Goal: Task Accomplishment & Management: Complete application form

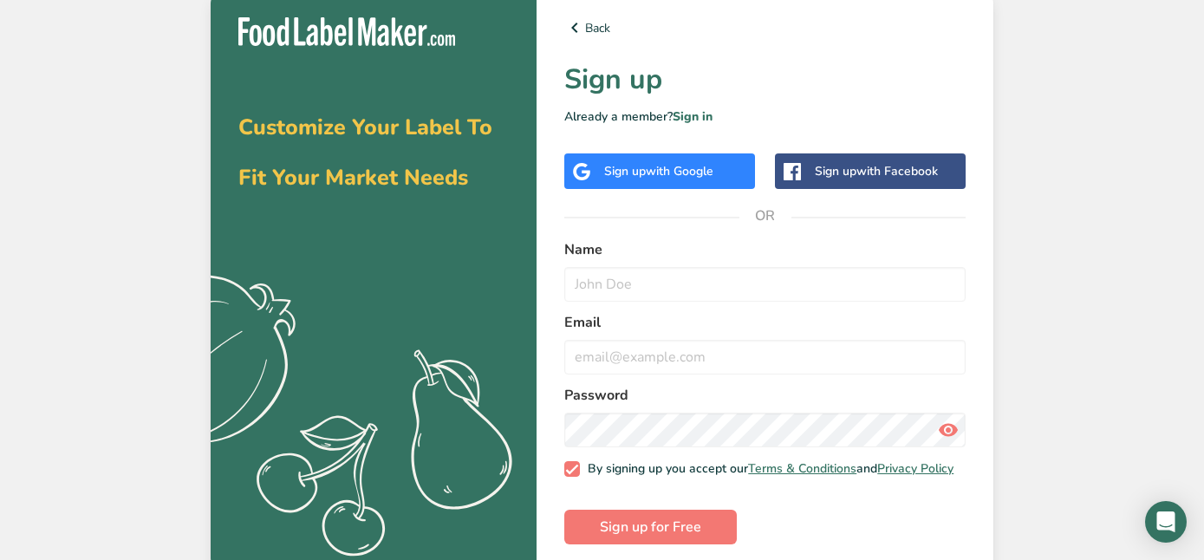
click at [654, 167] on span "with Google" at bounding box center [680, 171] width 68 height 16
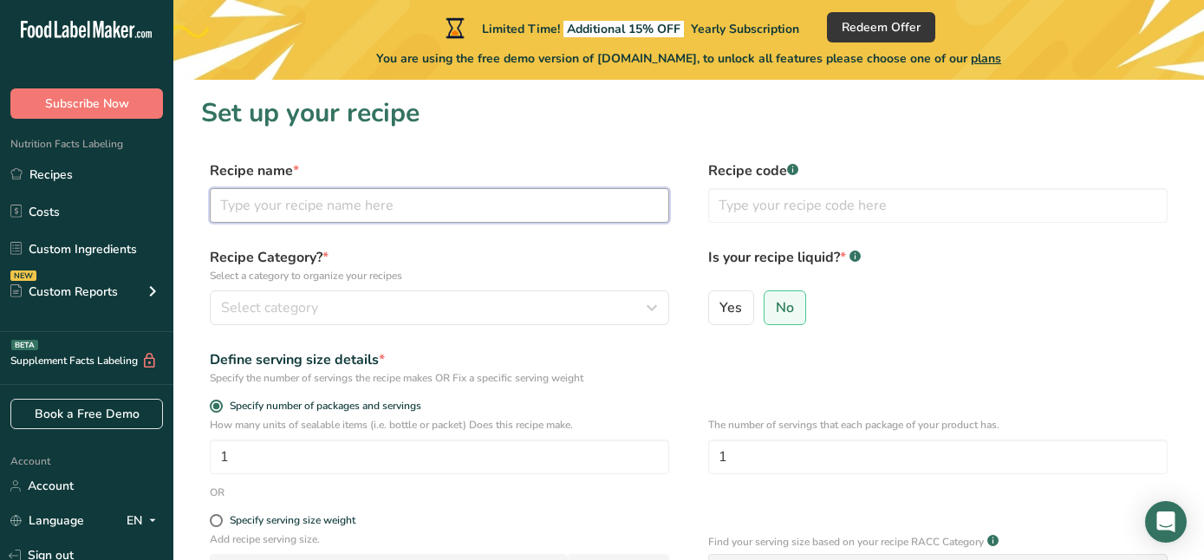
click at [257, 202] on input "text" at bounding box center [439, 205] width 459 height 35
type input "Hummus"
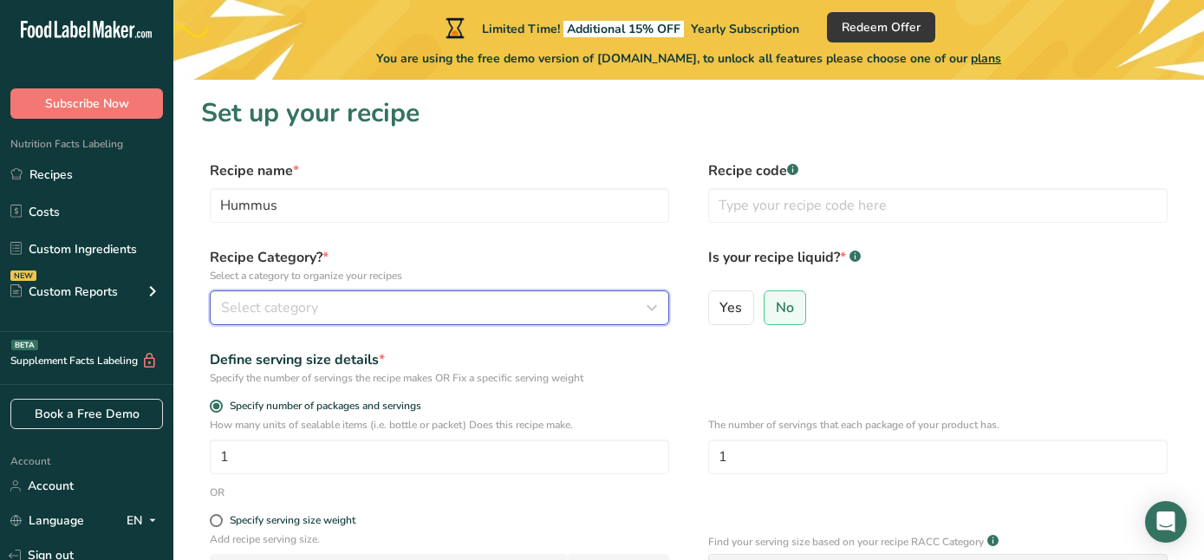
click at [283, 307] on span "Select category" at bounding box center [269, 307] width 97 height 21
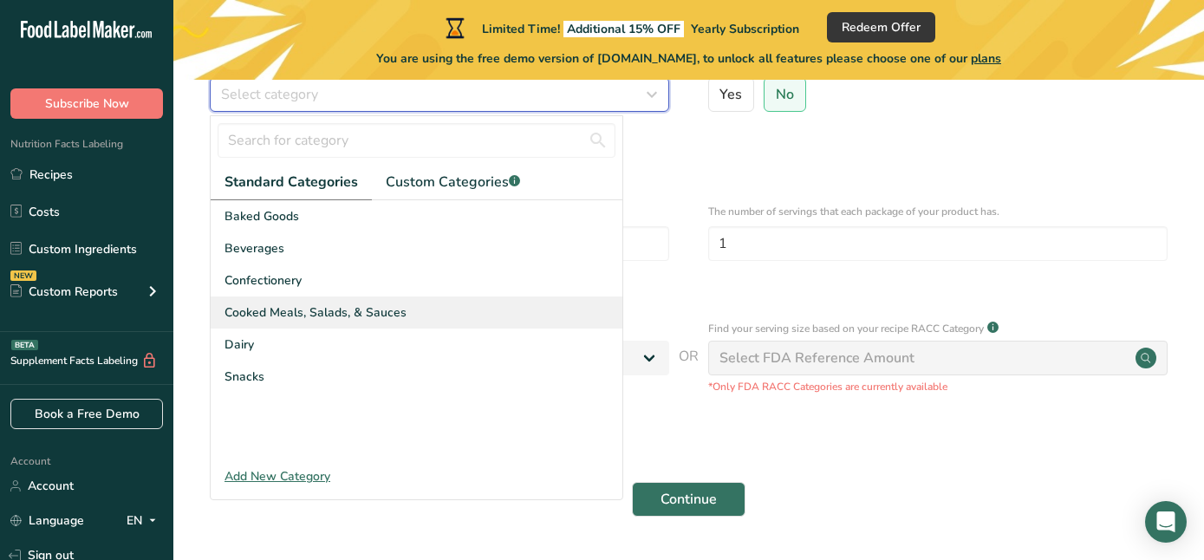
scroll to position [218, 0]
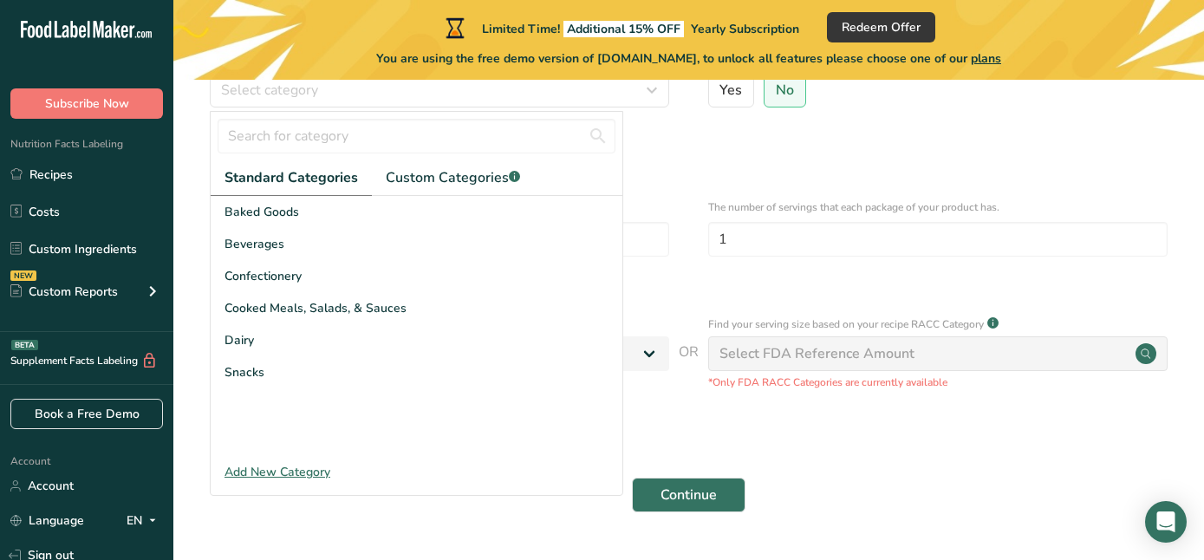
click at [260, 472] on div "Add New Category" at bounding box center [417, 472] width 412 height 18
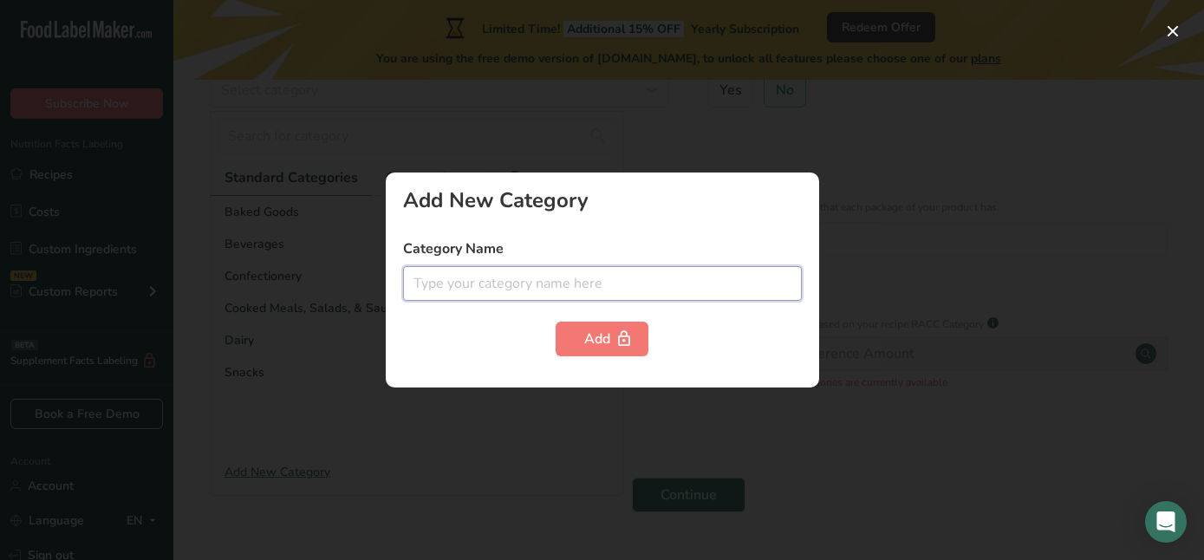
click at [489, 284] on input "text" at bounding box center [602, 283] width 399 height 35
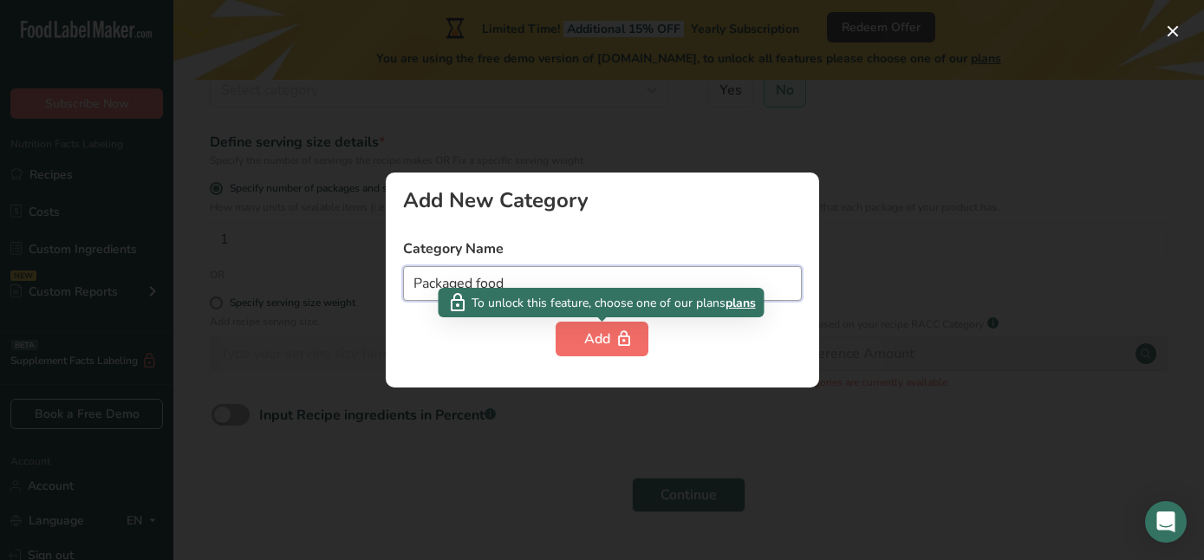
type input "Packaged food"
click at [587, 343] on div "Add" at bounding box center [602, 338] width 36 height 21
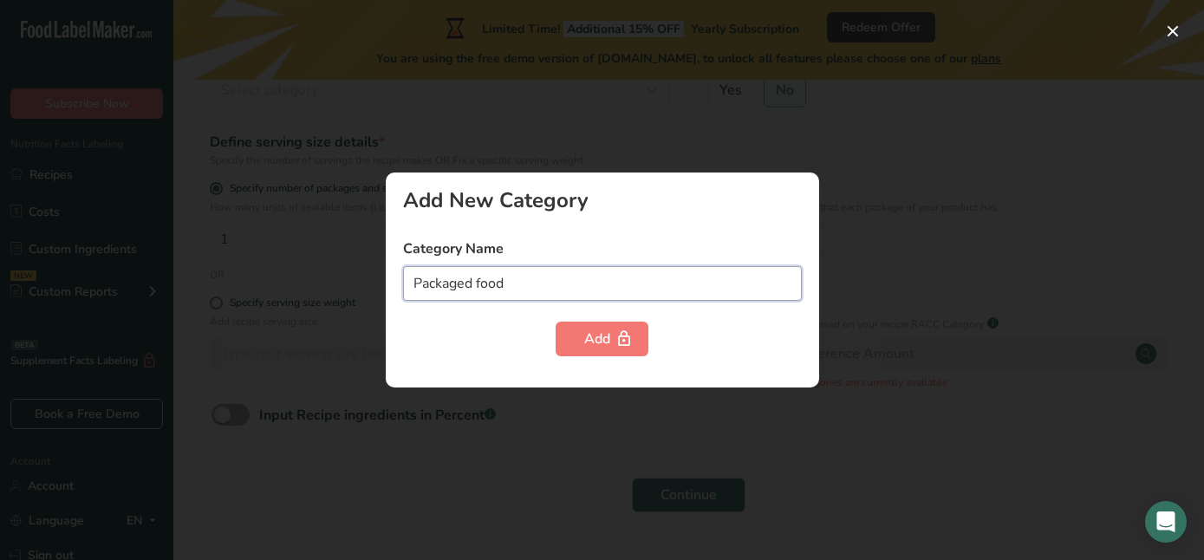
click at [494, 290] on input "Packaged food" at bounding box center [602, 283] width 399 height 35
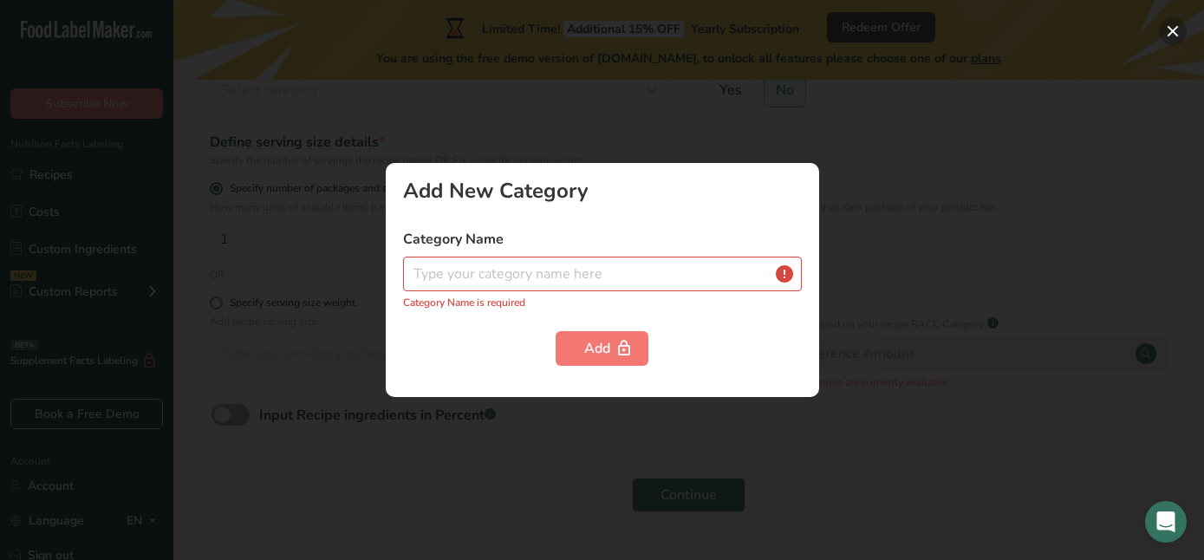
click at [1172, 26] on button "button" at bounding box center [1173, 31] width 28 height 28
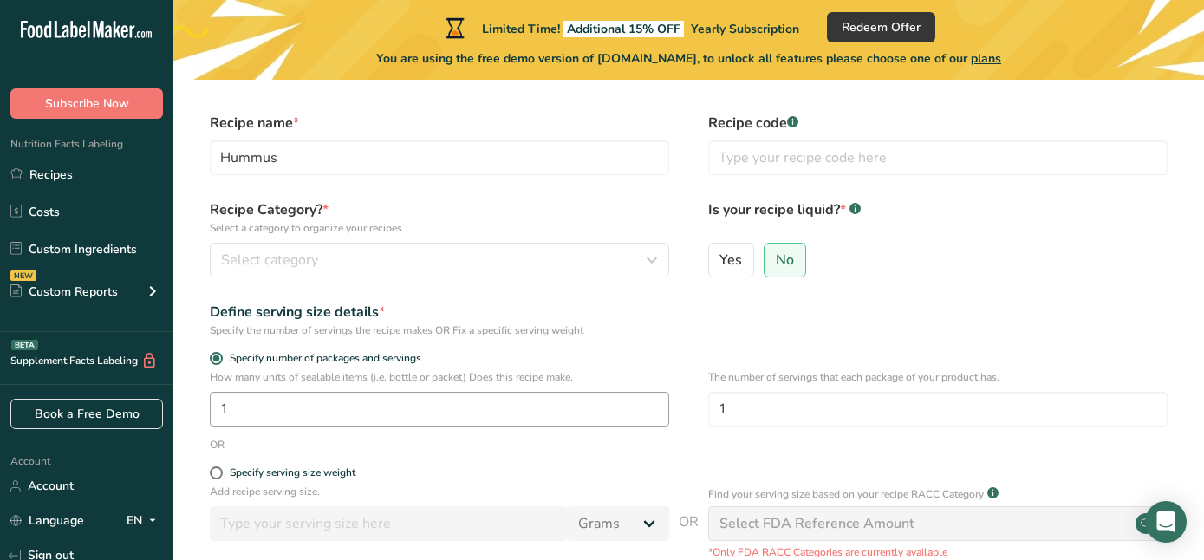
scroll to position [0, 0]
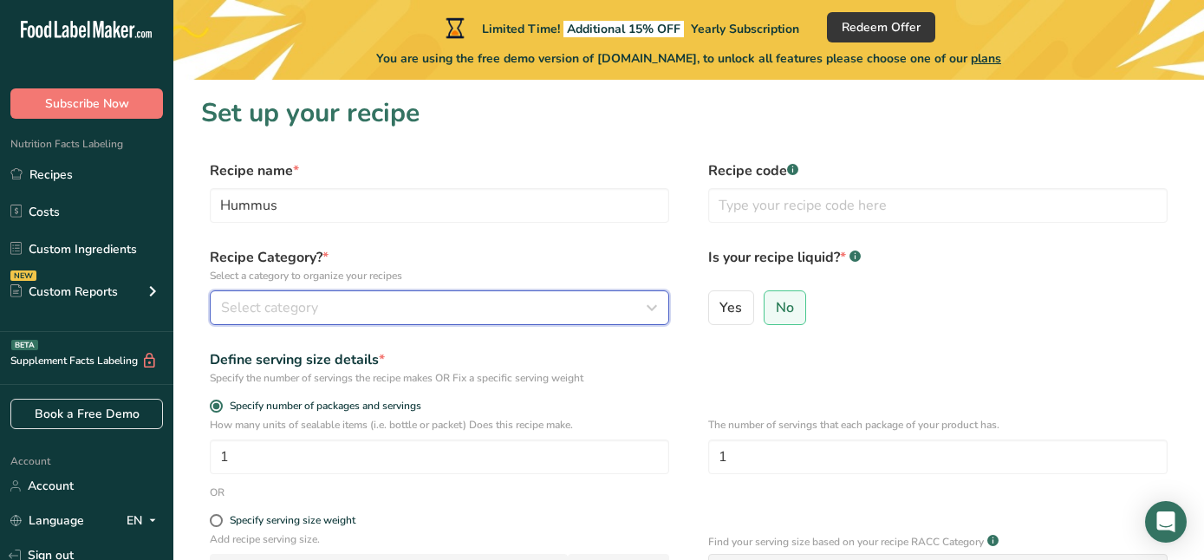
click at [296, 303] on span "Select category" at bounding box center [269, 307] width 97 height 21
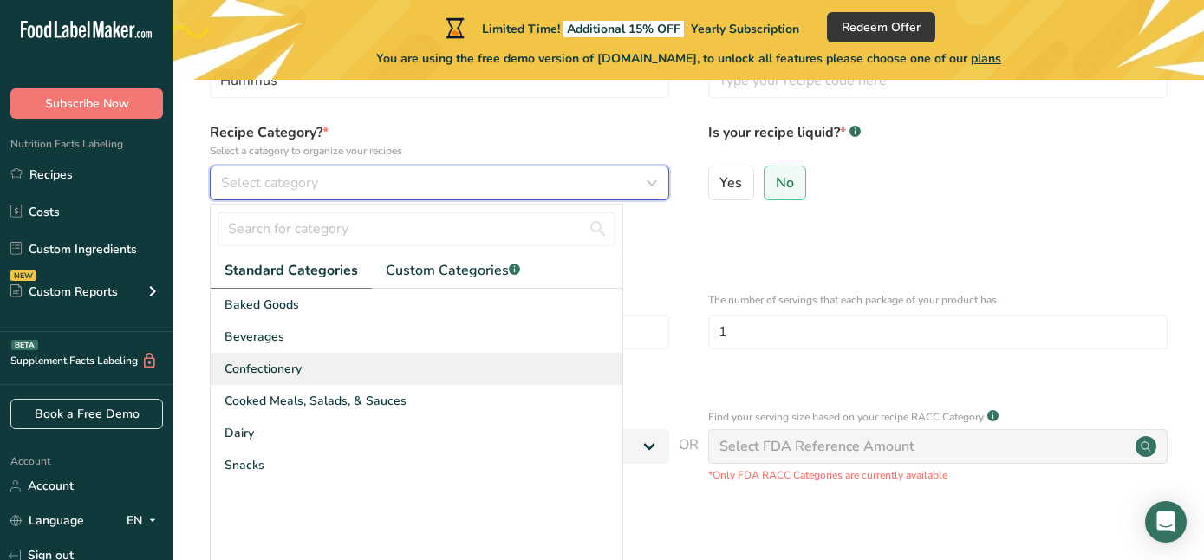
scroll to position [126, 0]
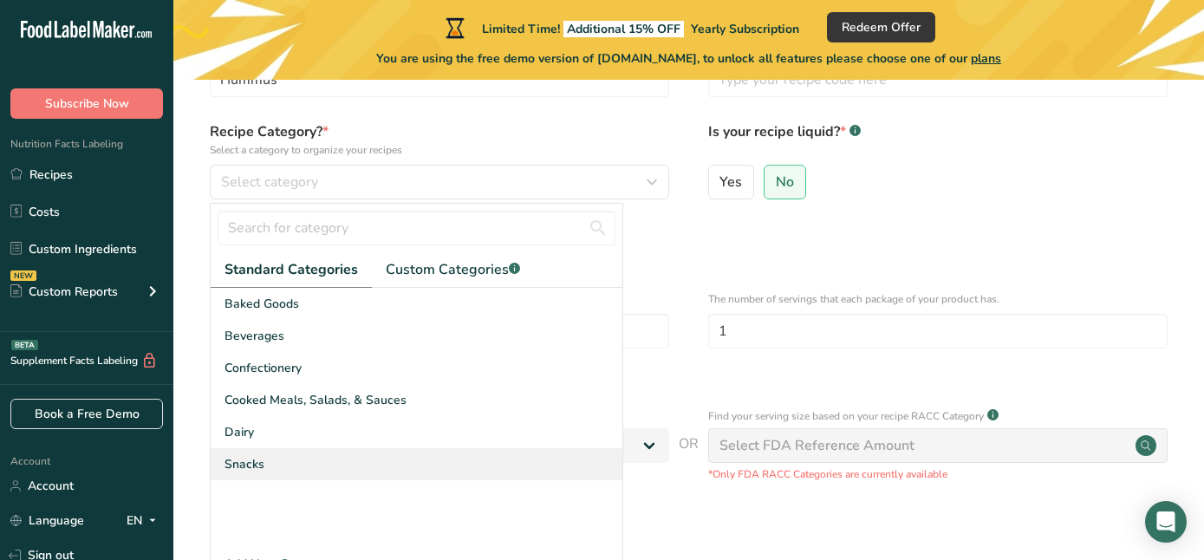
click at [237, 458] on span "Snacks" at bounding box center [244, 464] width 40 height 18
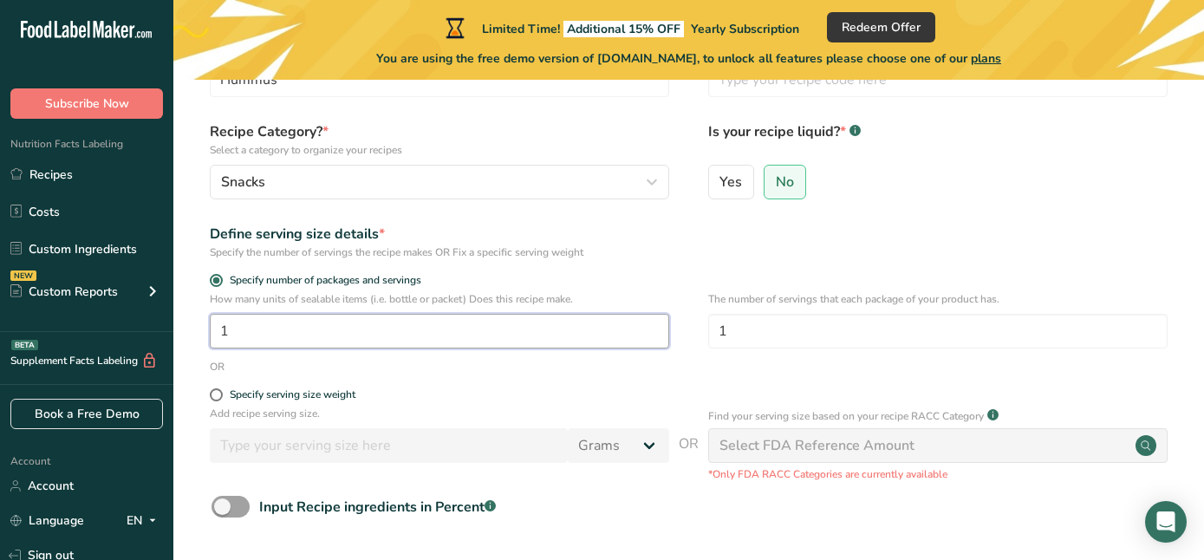
click at [289, 331] on input "1" at bounding box center [439, 331] width 459 height 35
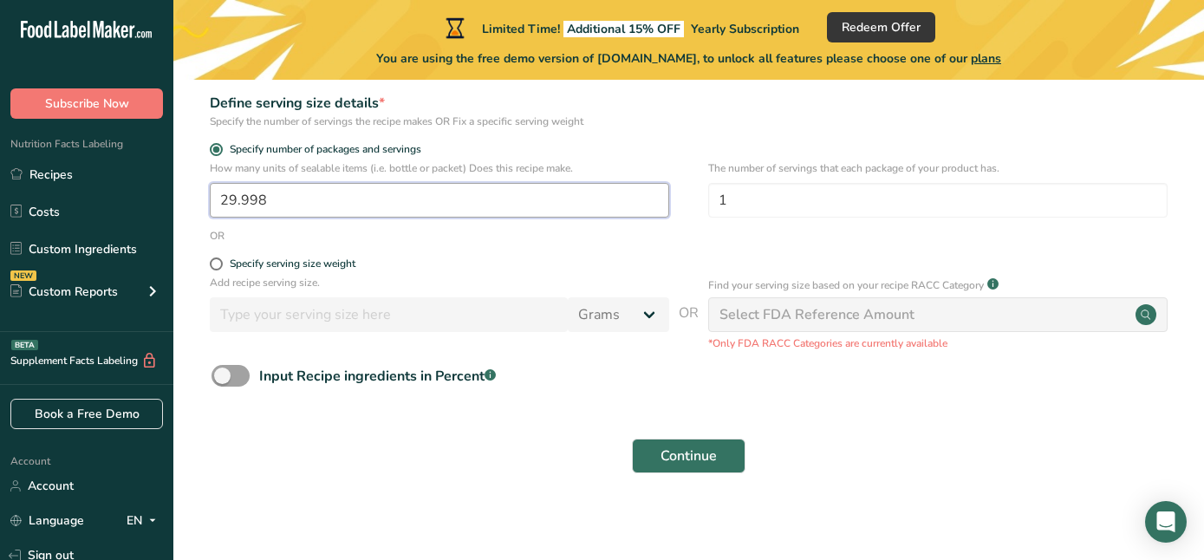
scroll to position [260, 0]
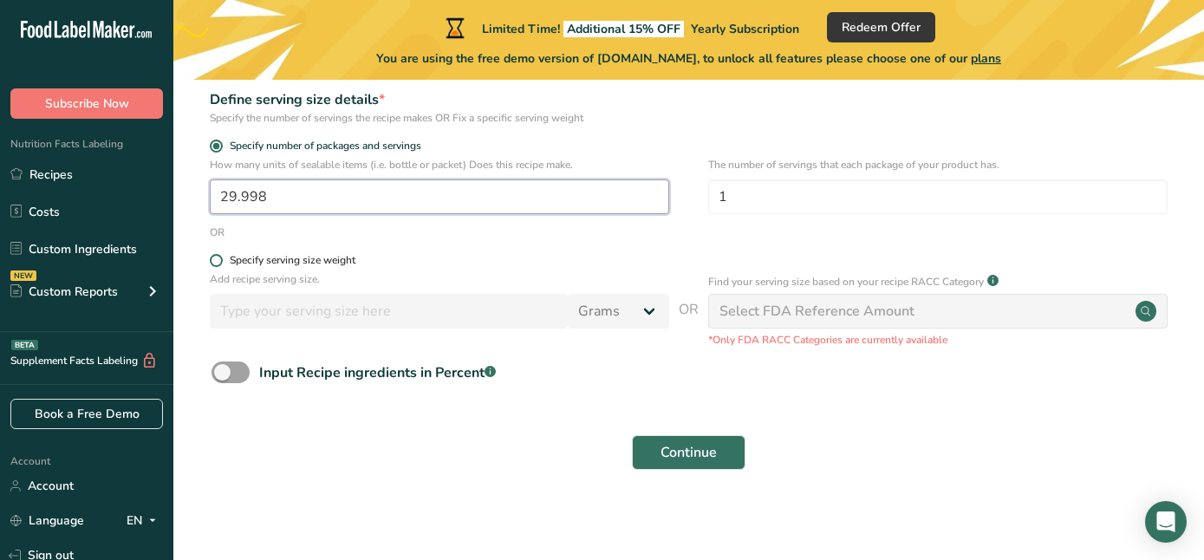
type input "29.998"
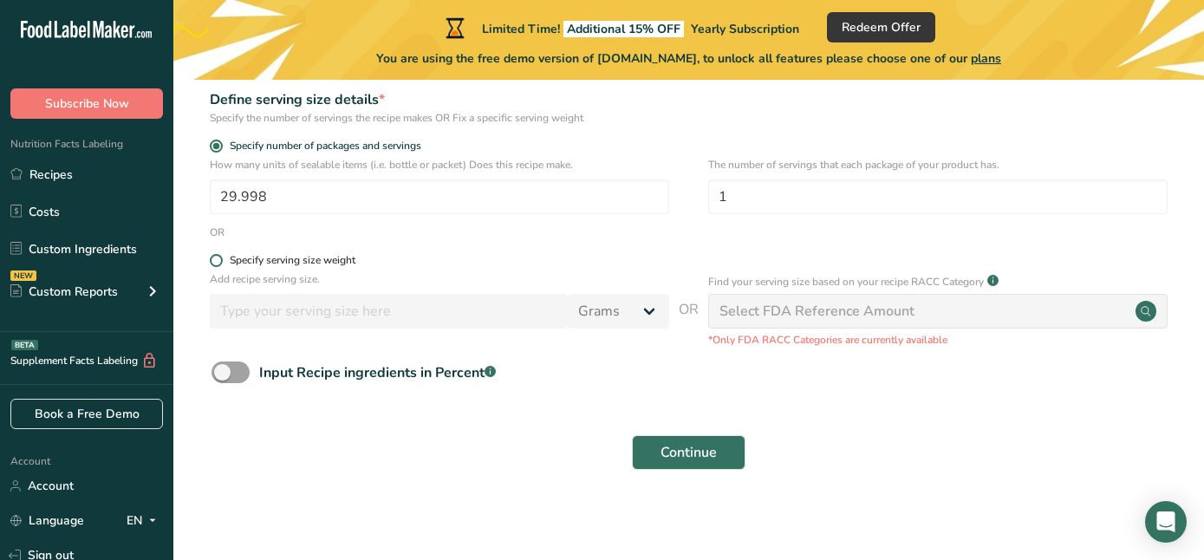
click at [218, 261] on span at bounding box center [216, 260] width 13 height 13
click at [218, 261] on input "Specify serving size weight" at bounding box center [215, 260] width 11 height 11
radio input "true"
radio input "false"
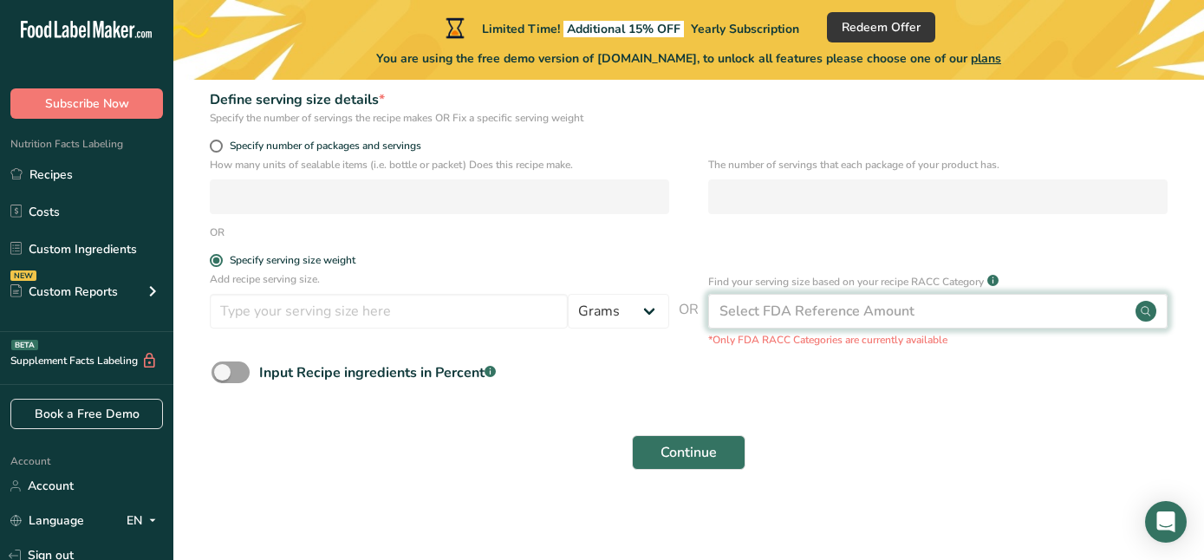
click at [821, 306] on div "Select FDA Reference Amount" at bounding box center [816, 311] width 195 height 21
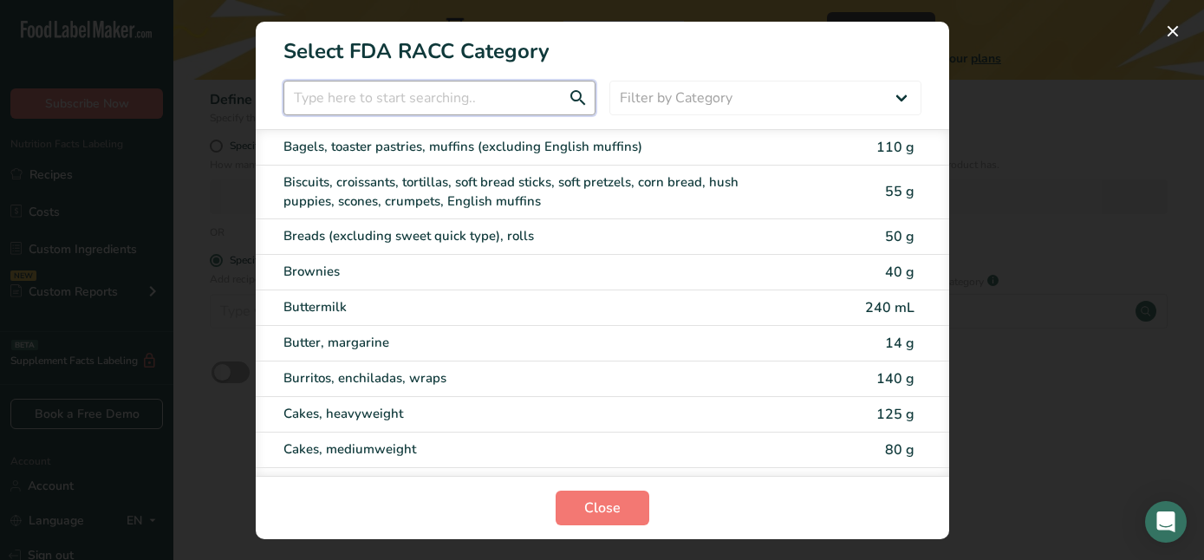
click at [418, 101] on input "RACC Category Selection Modal" at bounding box center [439, 98] width 312 height 35
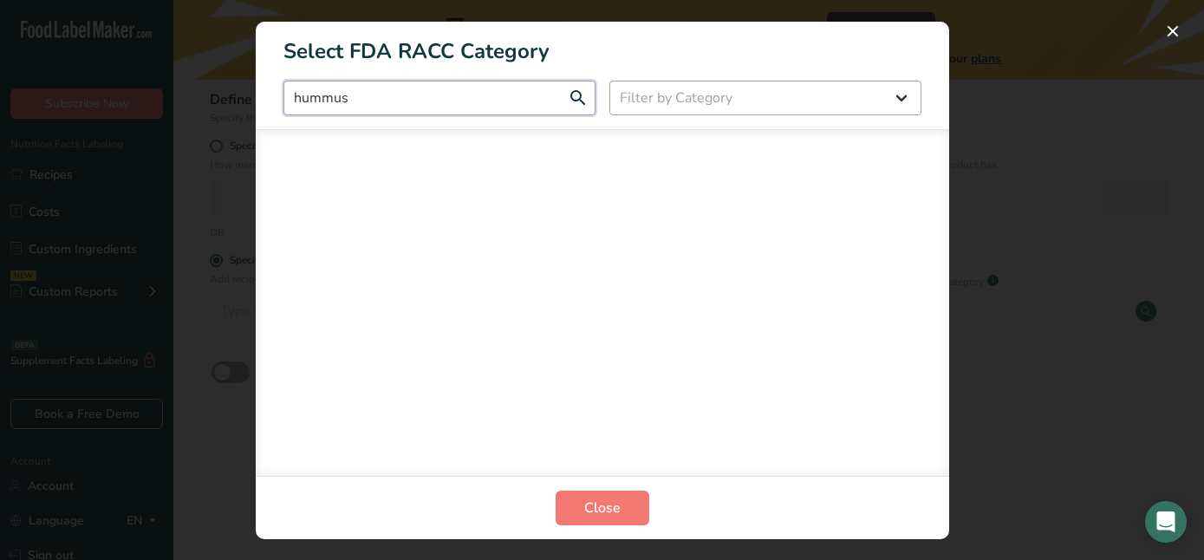
type input "hummus"
click at [718, 102] on select "Filter by Category All Bakery products Beverages Cereals and other grain produc…" at bounding box center [765, 98] width 312 height 35
click at [1175, 28] on button "RACC Category Selection Modal" at bounding box center [1173, 31] width 28 height 28
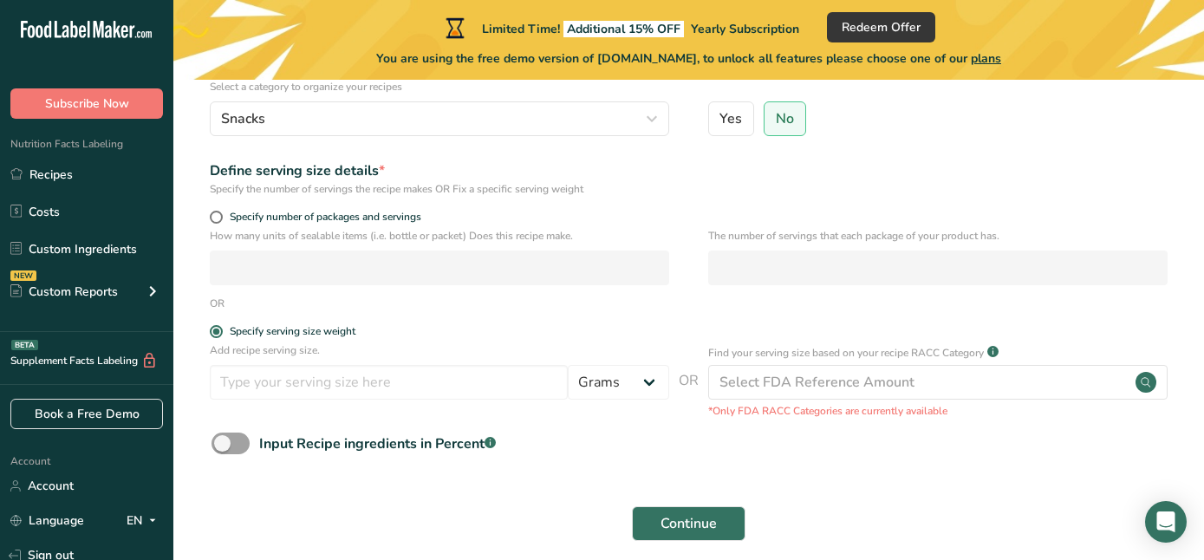
scroll to position [183, 0]
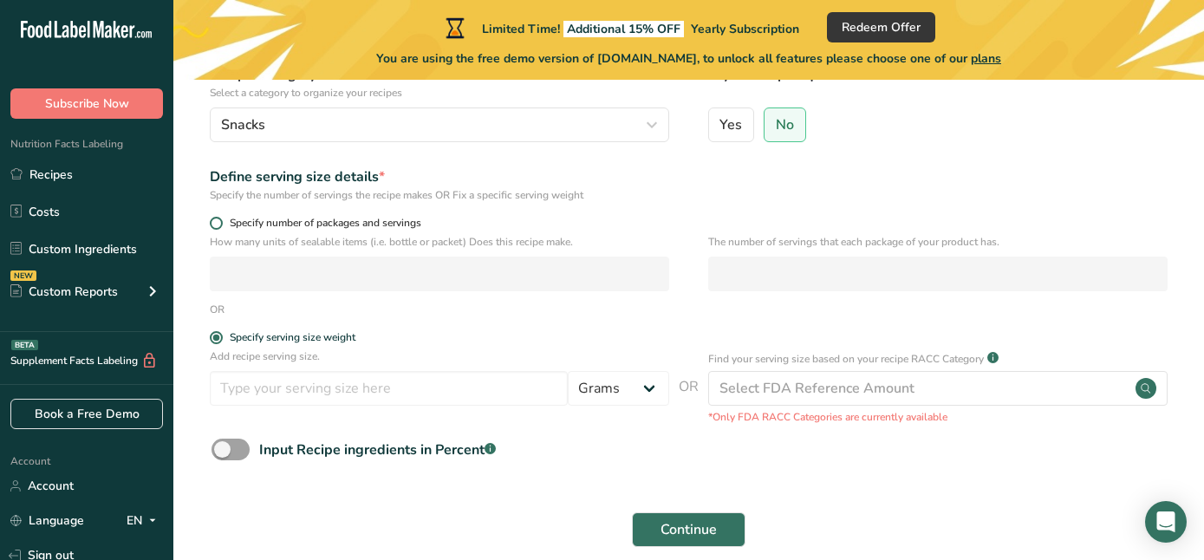
click at [217, 224] on span at bounding box center [216, 223] width 13 height 13
click at [217, 224] on input "Specify number of packages and servings" at bounding box center [215, 223] width 11 height 11
radio input "true"
radio input "false"
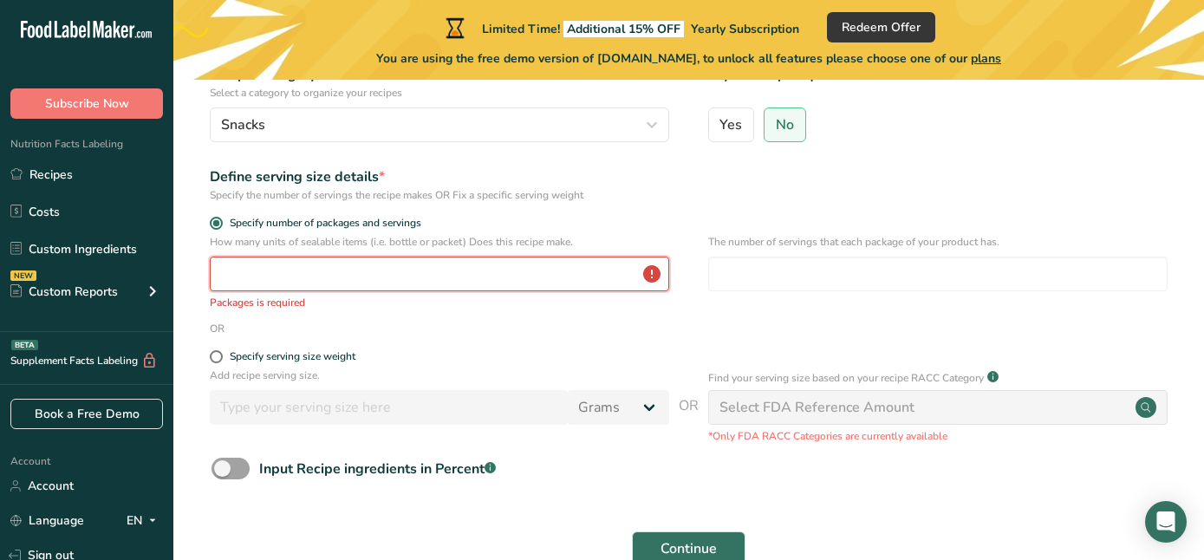
click at [333, 270] on input "number" at bounding box center [439, 274] width 459 height 35
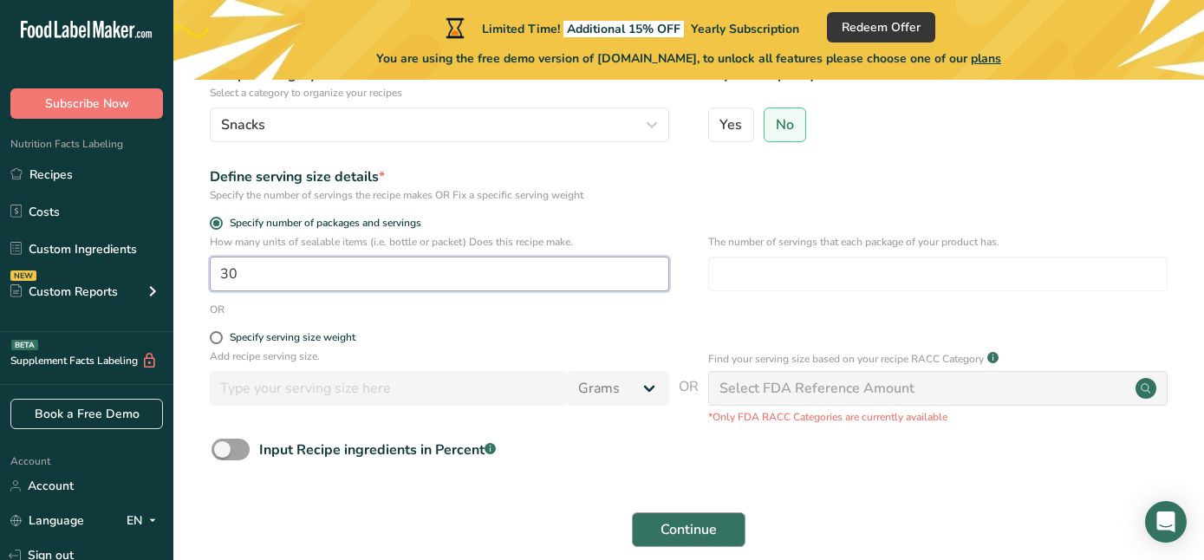
type input "30"
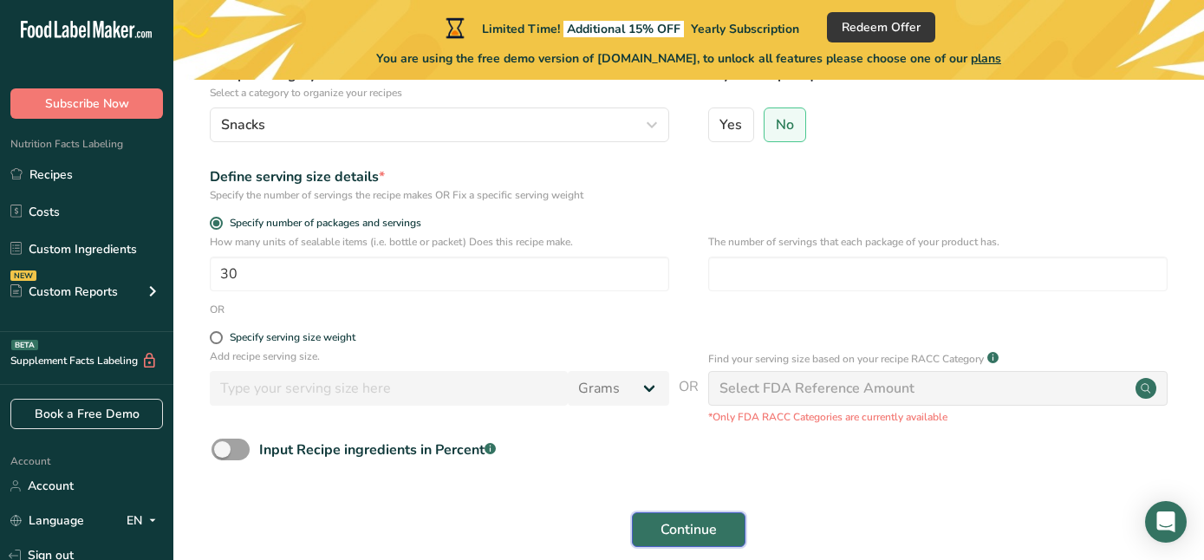
click at [690, 513] on button "Continue" at bounding box center [689, 529] width 114 height 35
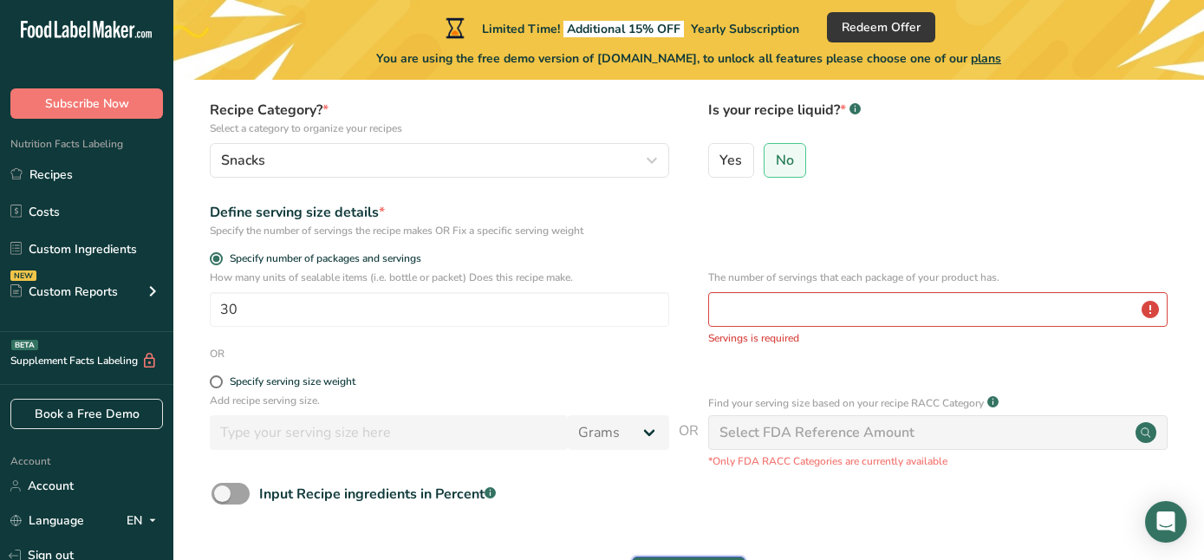
scroll to position [137, 0]
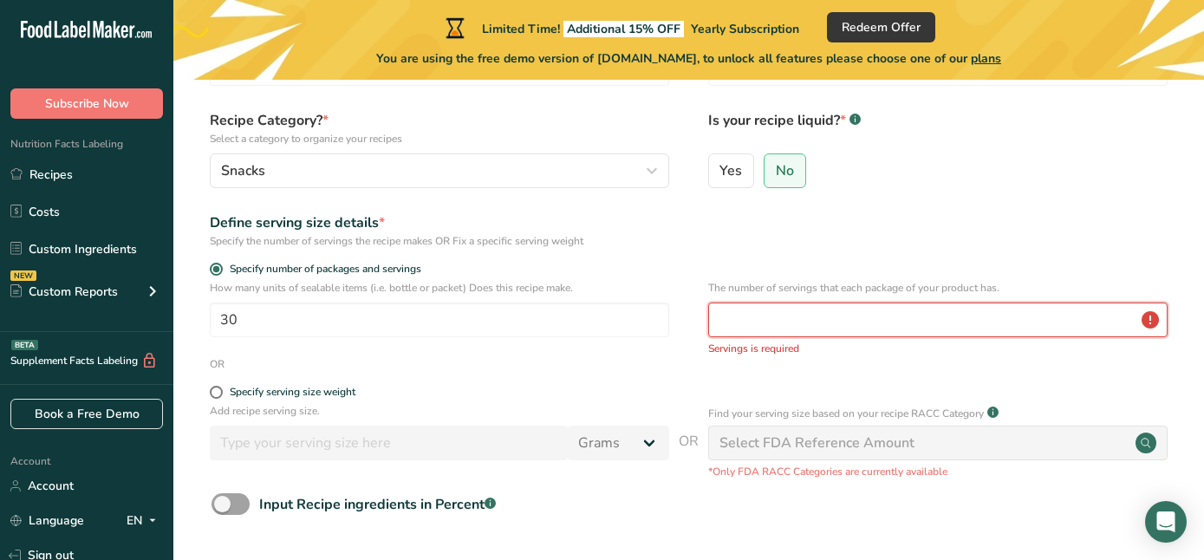
click at [770, 319] on input "number" at bounding box center [937, 319] width 459 height 35
click at [780, 158] on label "No" at bounding box center [785, 170] width 42 height 35
click at [776, 165] on input "No" at bounding box center [769, 170] width 11 height 11
click at [779, 323] on input "number" at bounding box center [937, 319] width 459 height 35
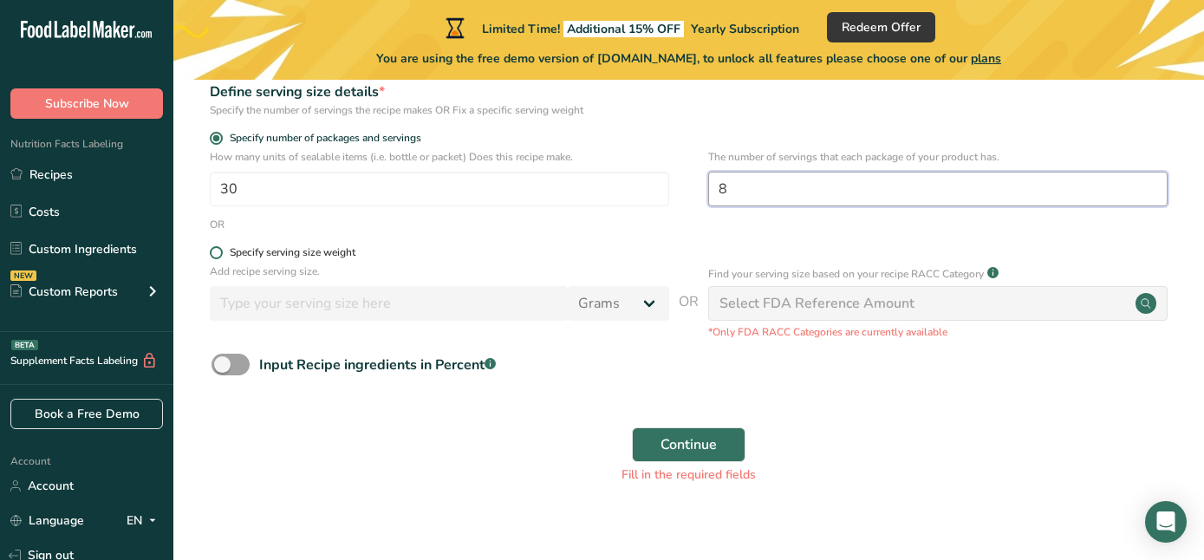
scroll to position [285, 0]
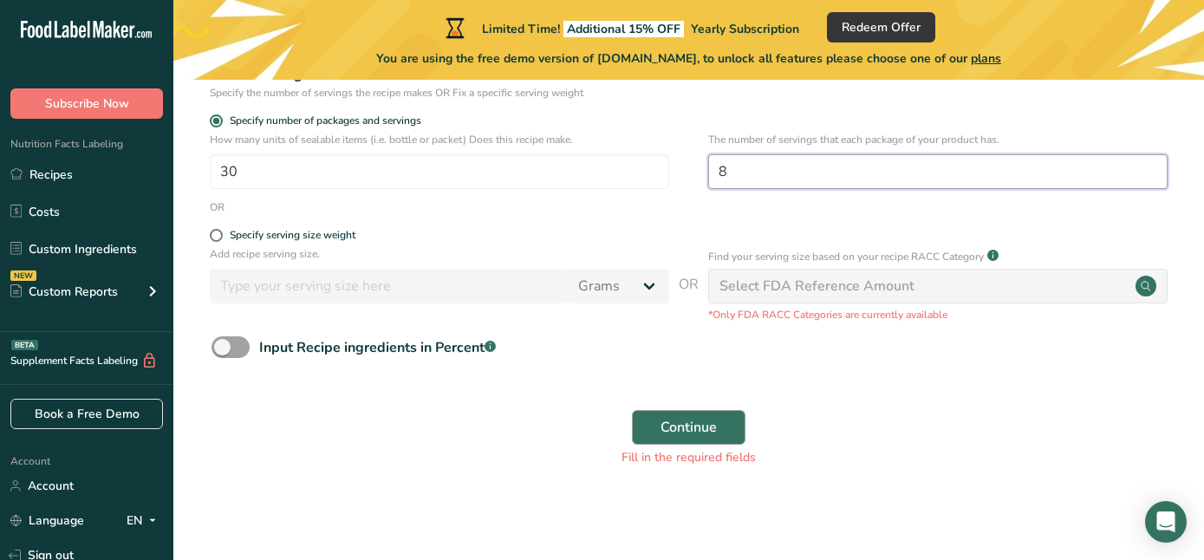
type input "8"
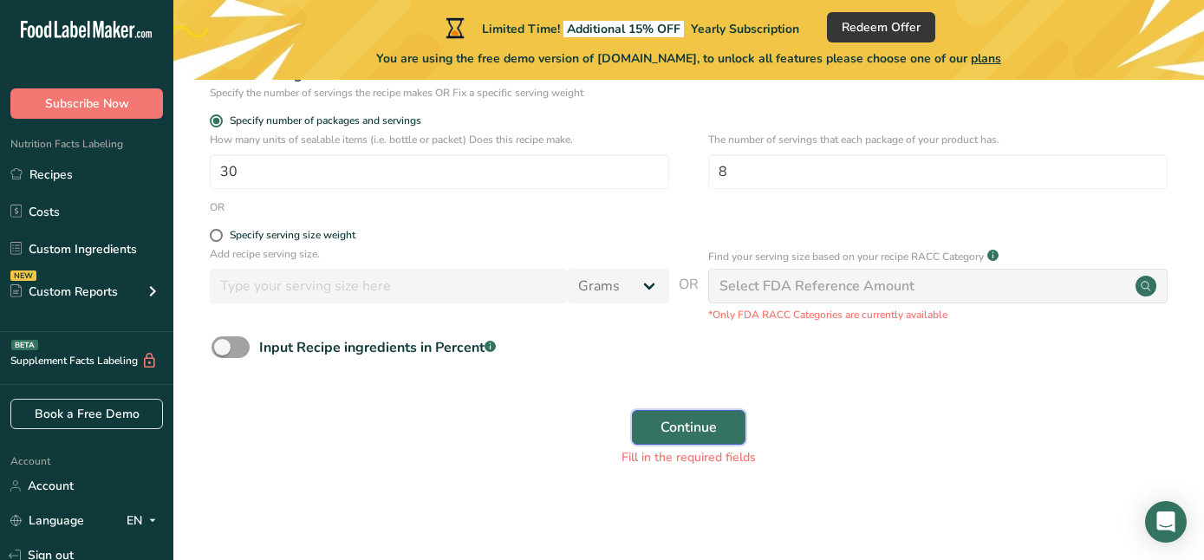
click at [689, 422] on span "Continue" at bounding box center [688, 427] width 56 height 21
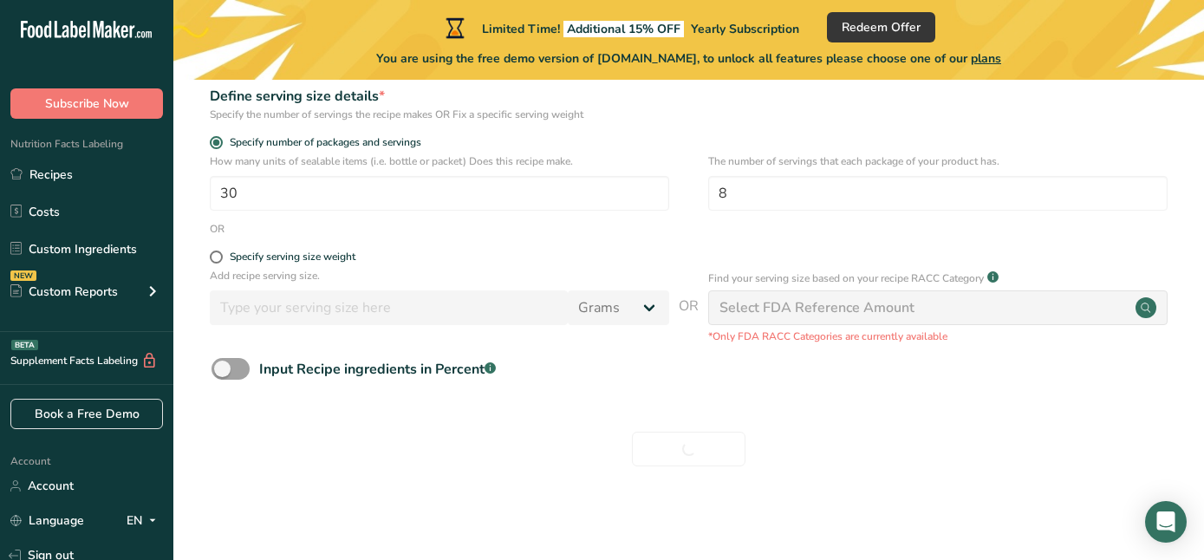
scroll to position [263, 0]
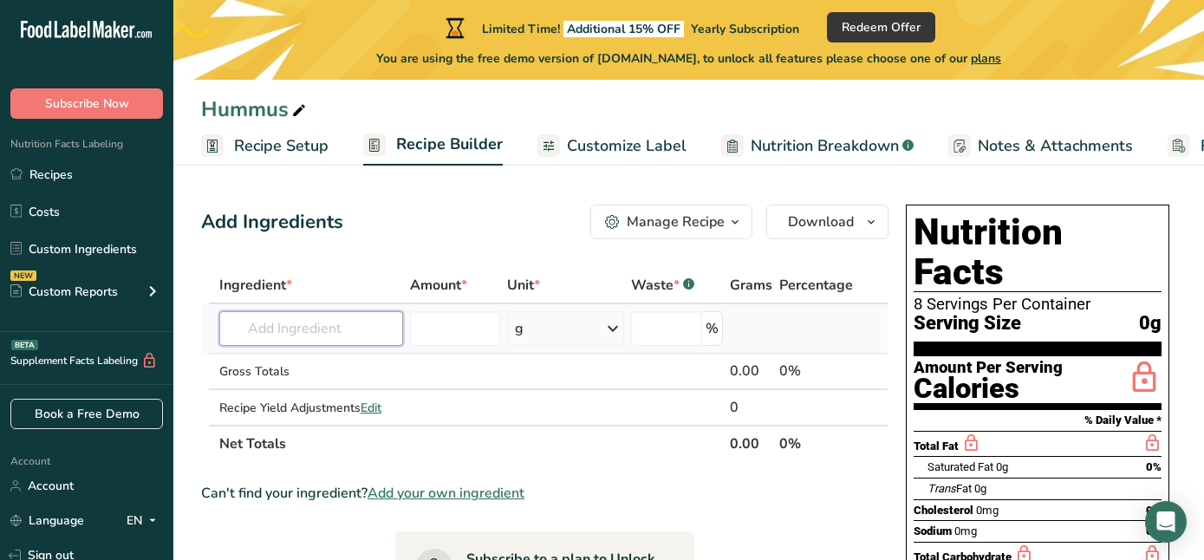
click at [278, 328] on input "text" at bounding box center [311, 328] width 184 height 35
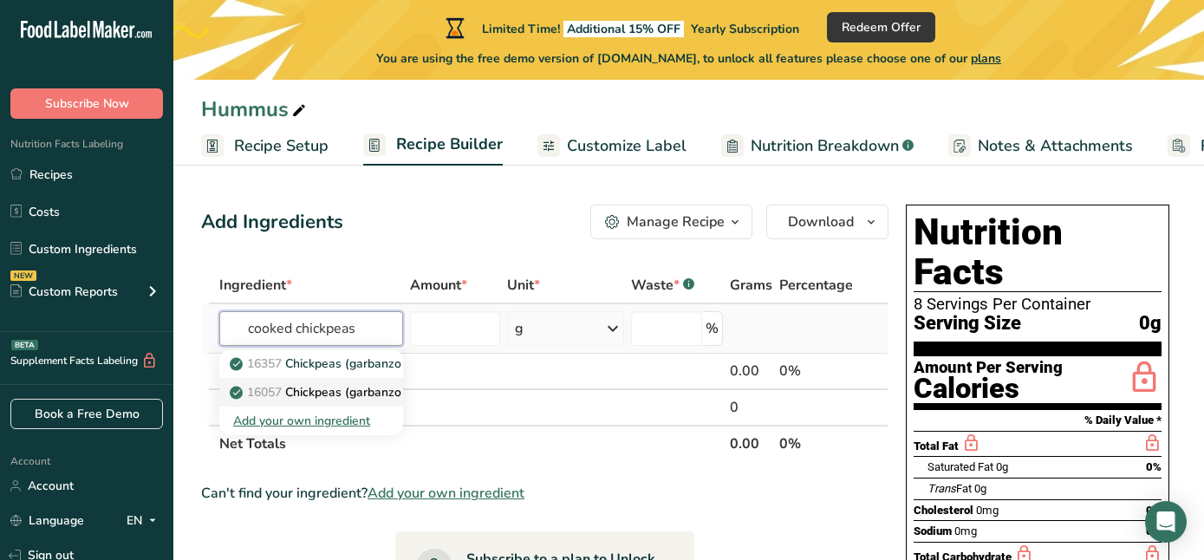
type input "cooked chickpeas"
click at [330, 392] on p "16057 Chickpeas (garbanzo beans, bengal gram), mature seeds, cooked, boiled, wi…" at bounding box center [496, 392] width 527 height 18
type input "Chickpeas (garbanzo beans, bengal gram), mature seeds, cooked, boiled, without …"
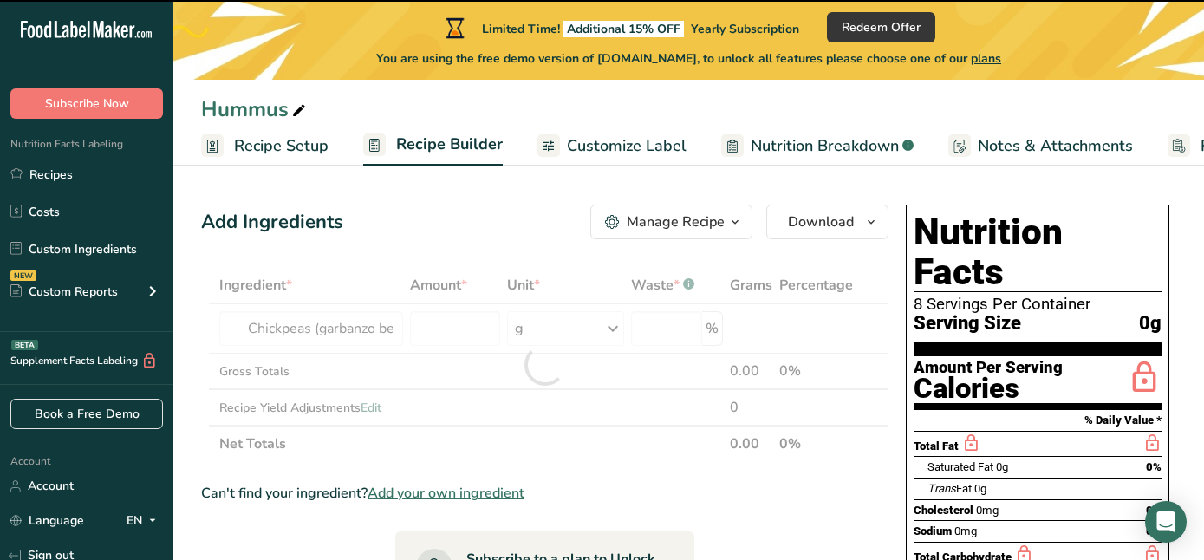
type input "0"
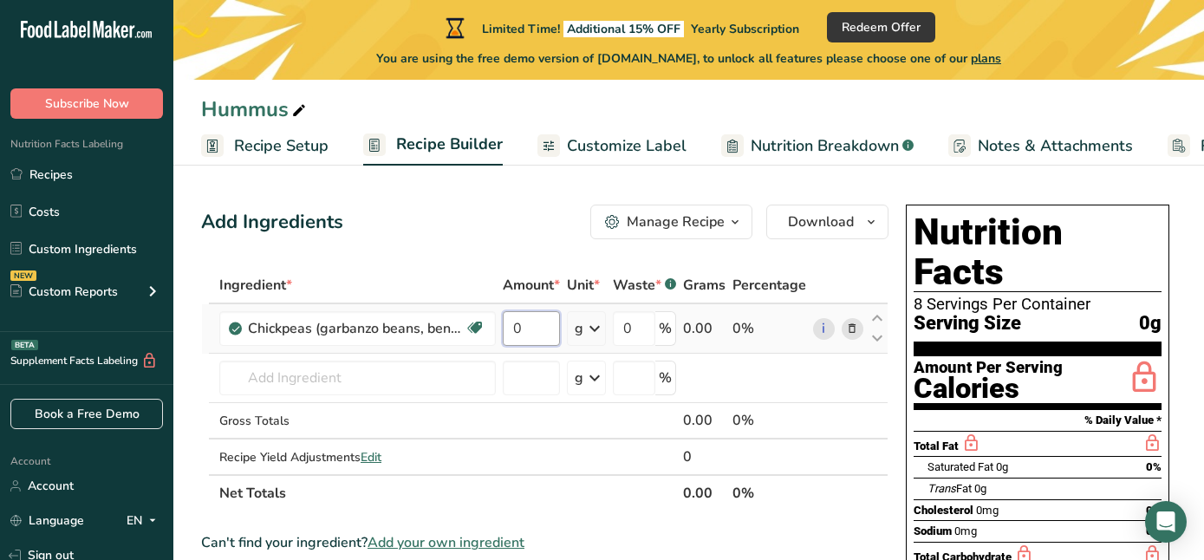
click at [526, 329] on input "0" at bounding box center [531, 328] width 57 height 35
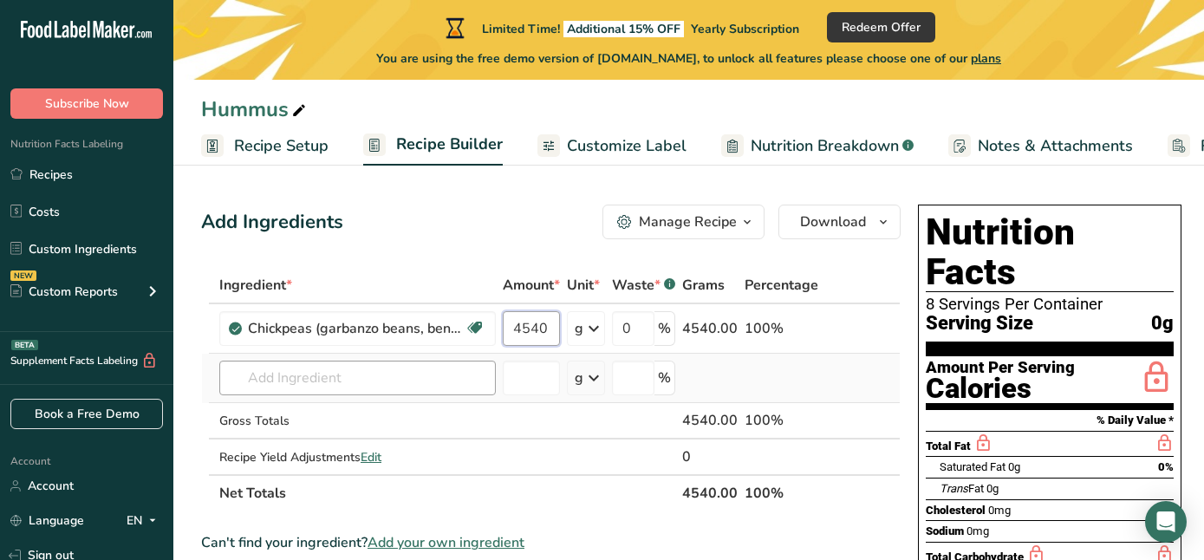
type input "4540"
click at [380, 380] on div "Ingredient * Amount * Unit * Waste * .a-a{fill:#347362;}.b-a{fill:#fff;} Grams …" at bounding box center [550, 389] width 699 height 244
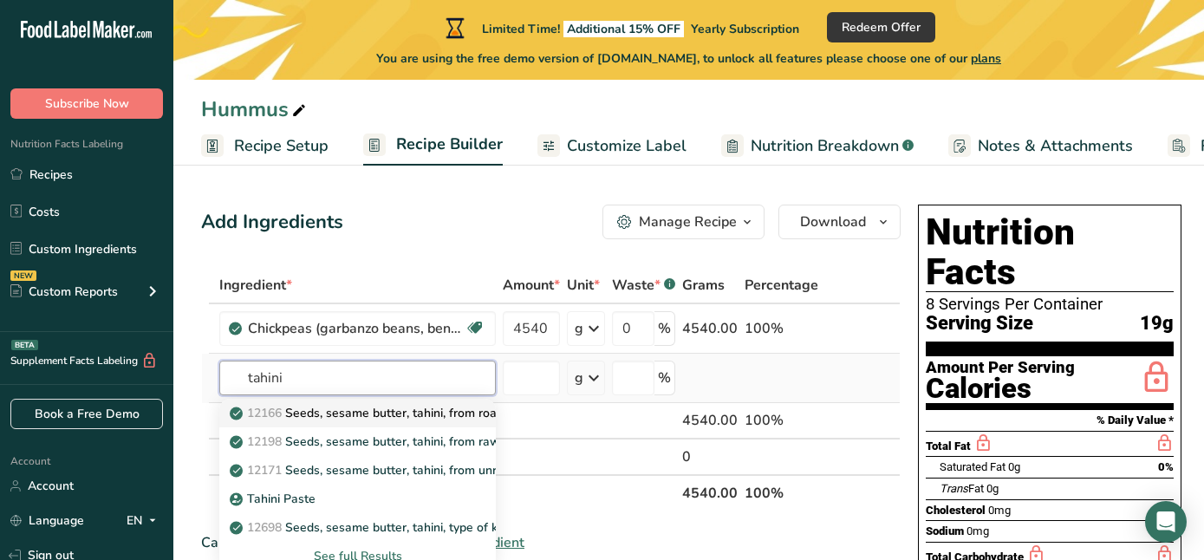
type input "tahini"
click at [357, 410] on p "12166 Seeds, sesame butter, tahini, from roasted and toasted kernels (most comm…" at bounding box center [493, 413] width 521 height 18
type input "Seeds, sesame butter, tahini, from roasted and toasted kernels (most common typ…"
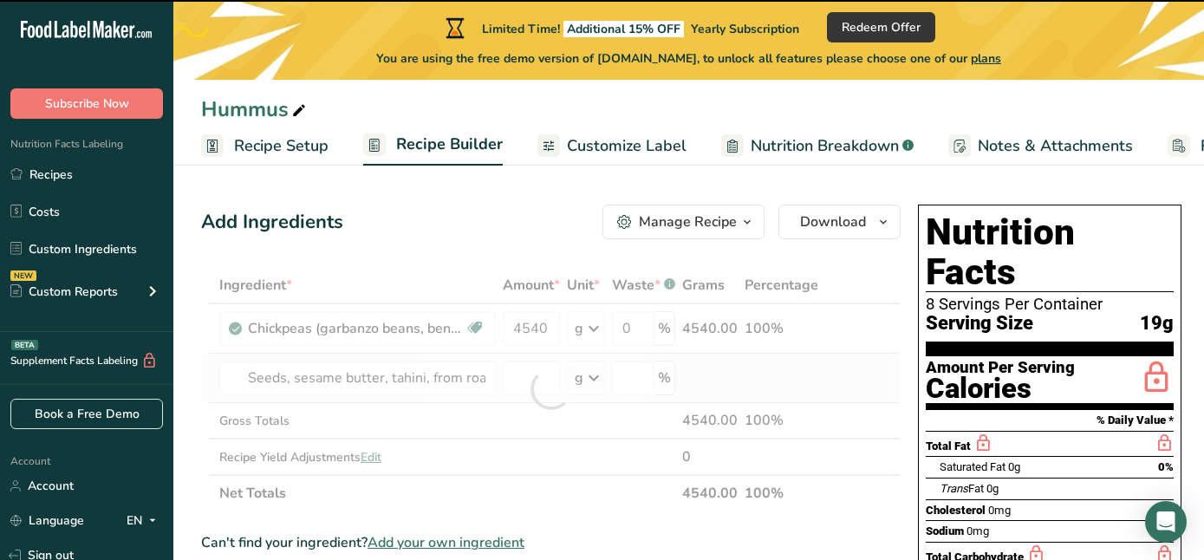
type input "0"
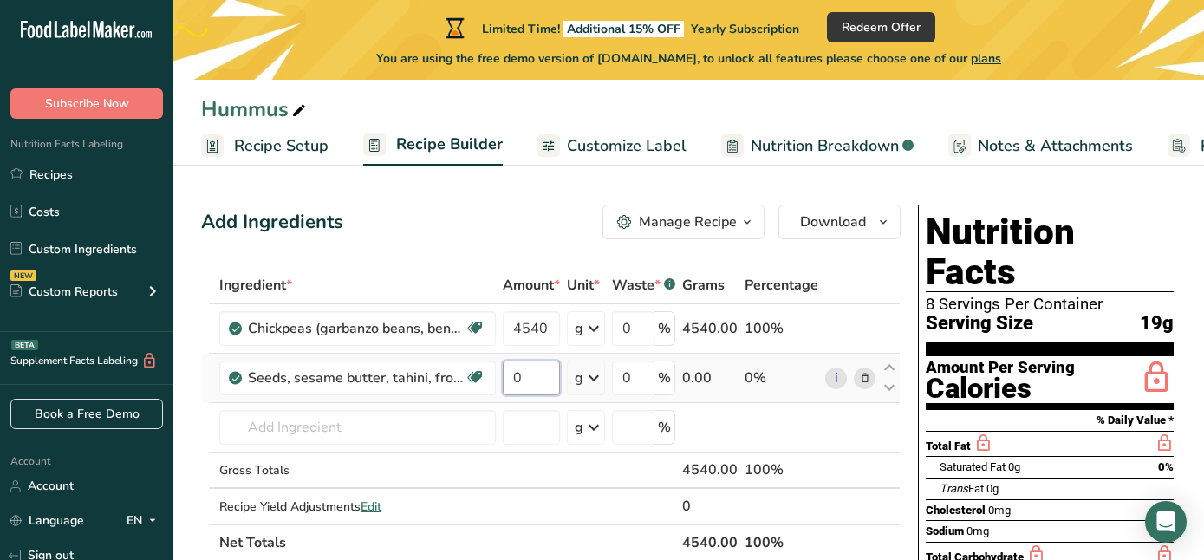
click at [517, 376] on input "0" at bounding box center [531, 378] width 57 height 35
type input "1513"
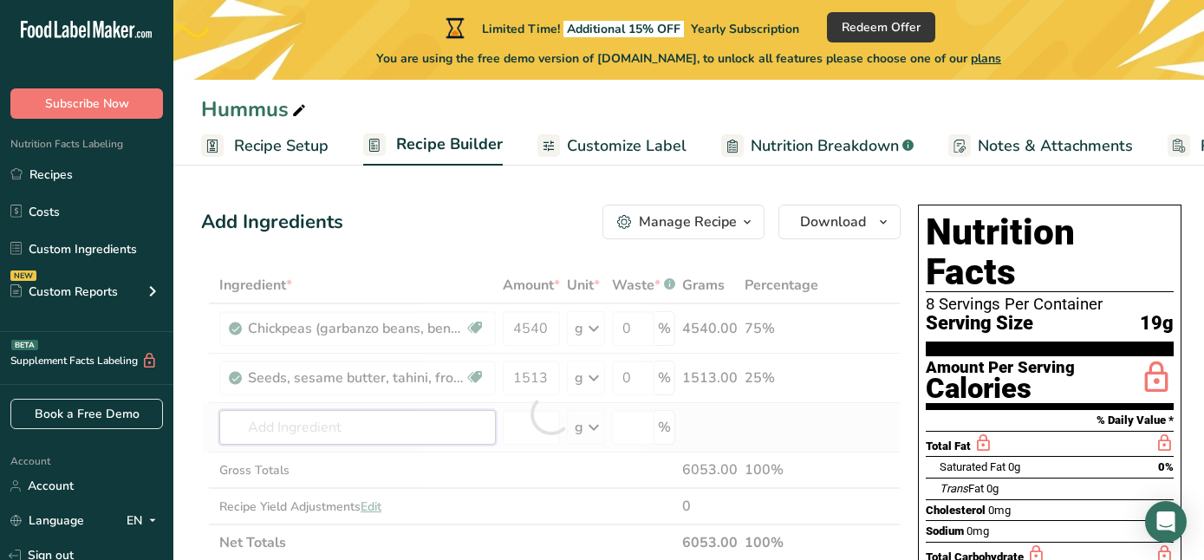
click at [297, 430] on div "Ingredient * Amount * Unit * Waste * .a-a{fill:#347362;}.b-a{fill:#fff;} Grams …" at bounding box center [550, 414] width 699 height 294
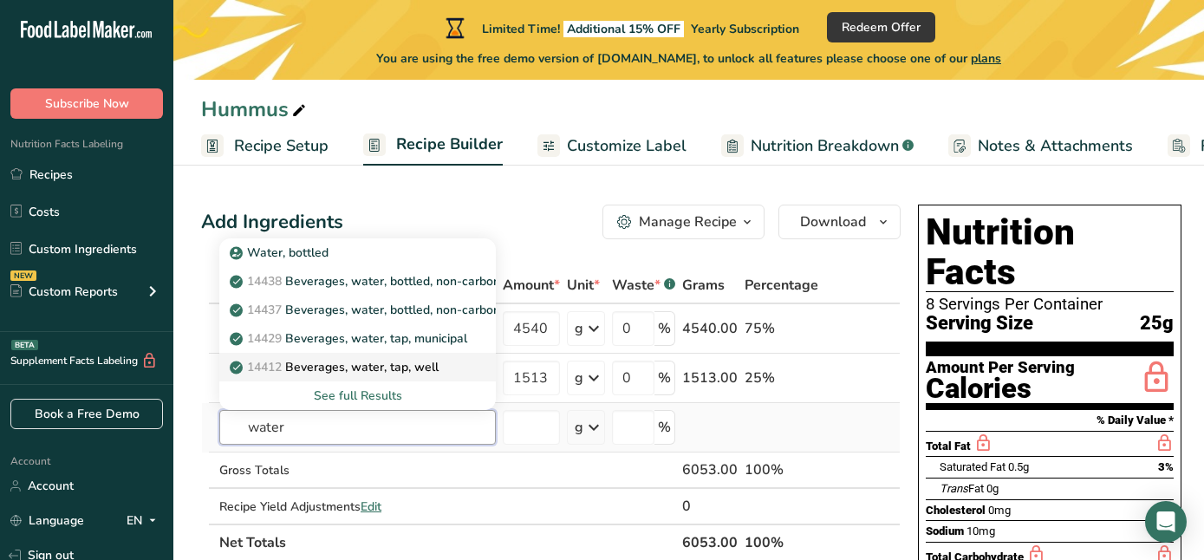
type input "water"
click at [320, 370] on p "14412 Beverages, water, tap, well" at bounding box center [335, 367] width 205 height 18
type input "Beverages, water, tap, well"
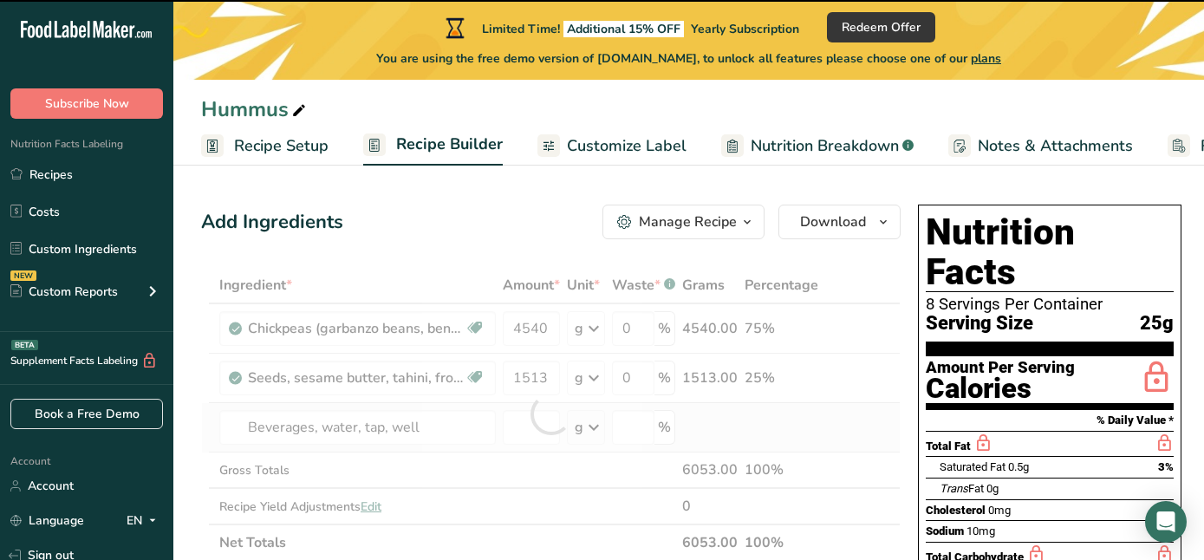
type input "0"
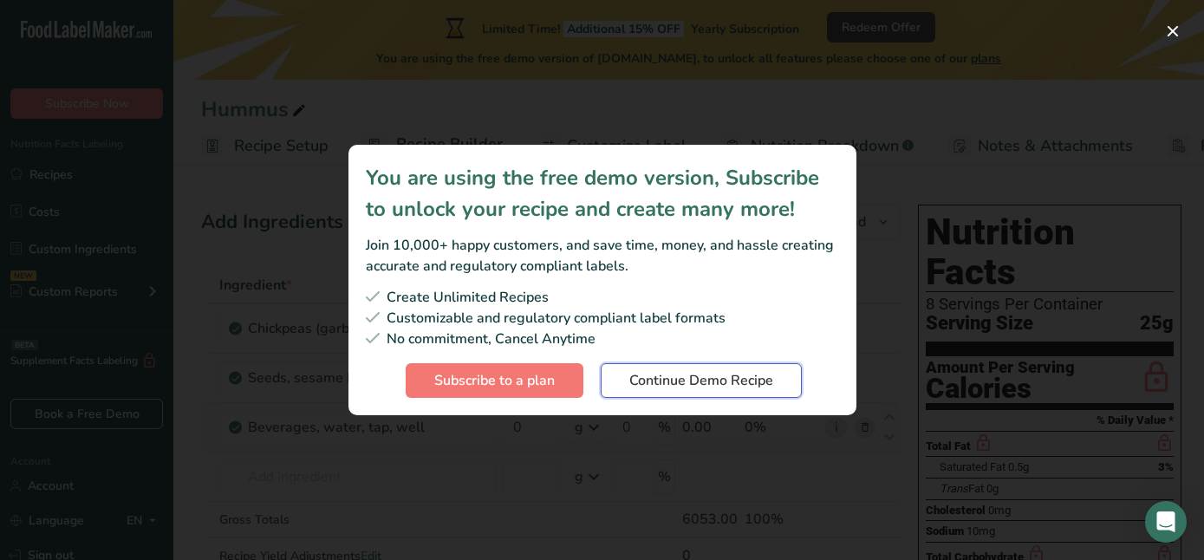
click at [725, 384] on span "Continue Demo Recipe" at bounding box center [701, 380] width 144 height 21
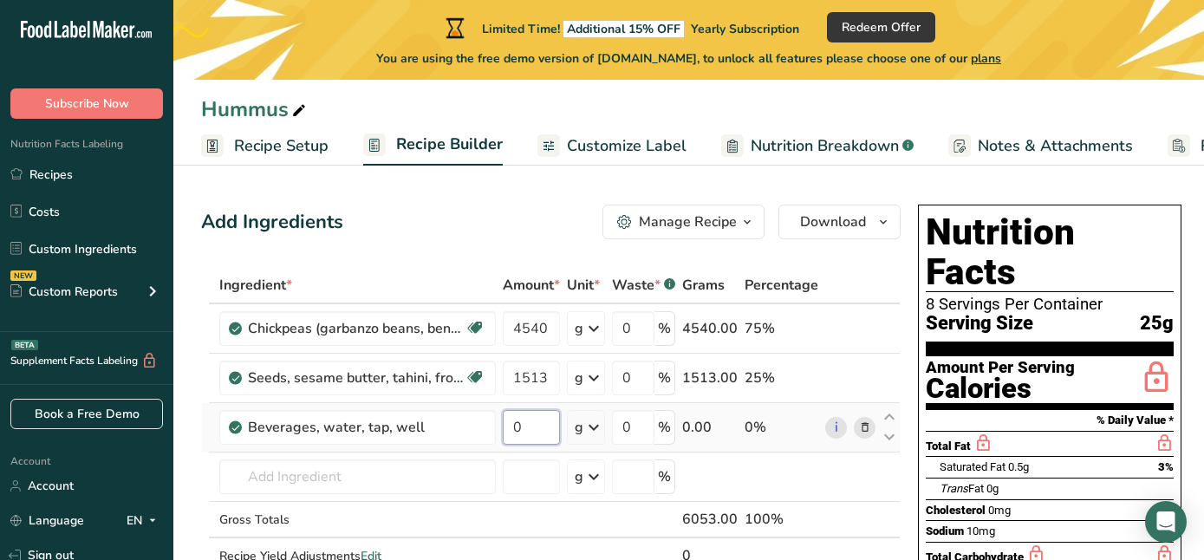
click at [524, 429] on input "0" at bounding box center [531, 427] width 57 height 35
type input "908"
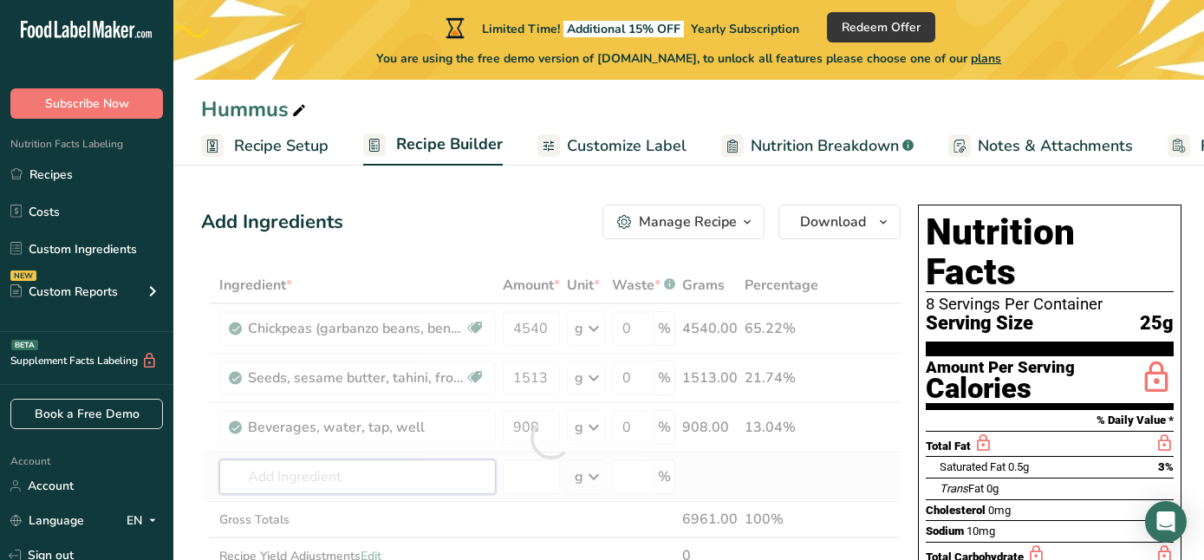
click at [284, 474] on div "Ingredient * Amount * Unit * Waste * .a-a{fill:#347362;}.b-a{fill:#fff;} Grams …" at bounding box center [550, 438] width 699 height 343
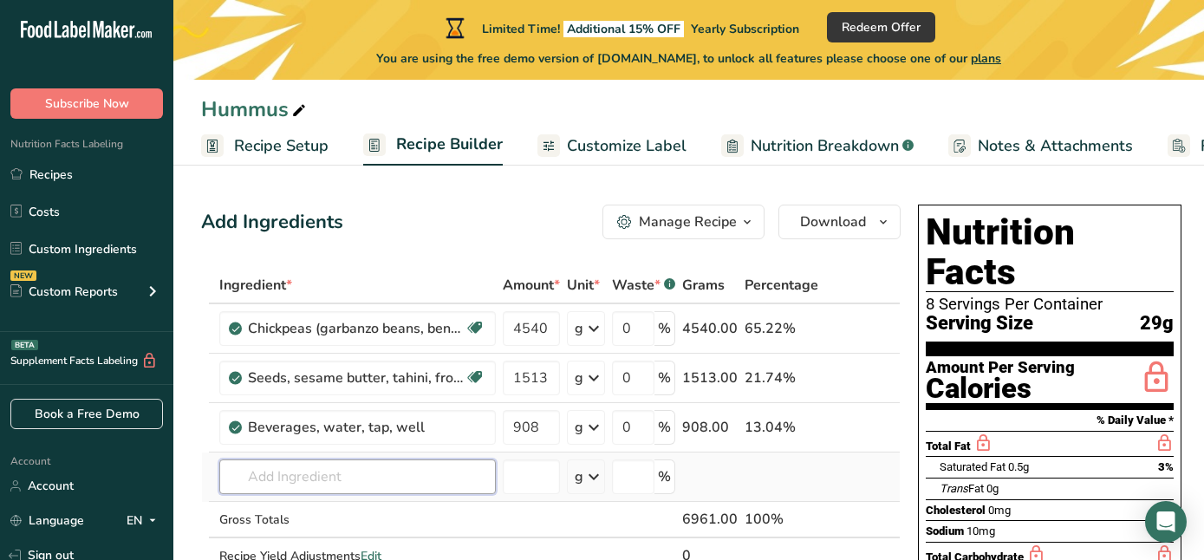
click at [289, 468] on input "text" at bounding box center [357, 476] width 276 height 35
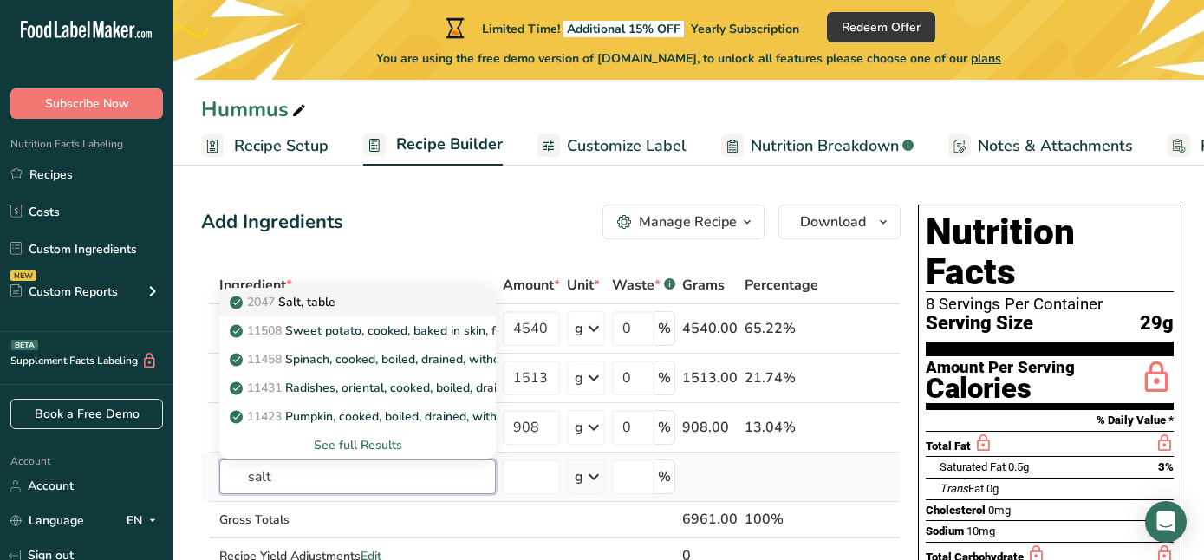
type input "salt"
click at [299, 297] on p "2047 Salt, table" at bounding box center [284, 302] width 102 height 18
type input "Salt, table"
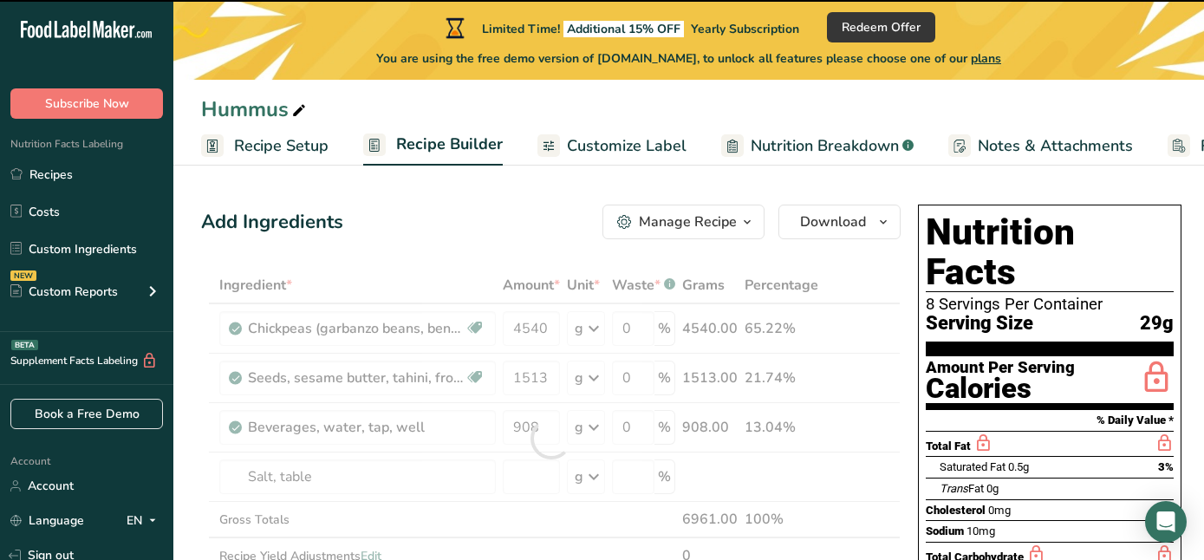
type input "0"
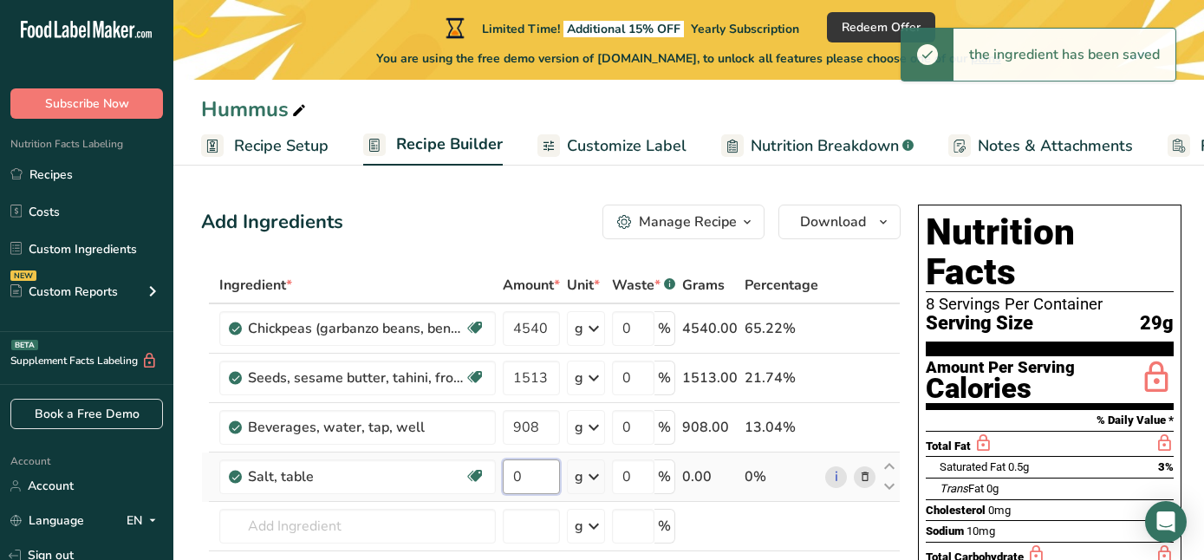
click at [530, 477] on input "0" at bounding box center [531, 476] width 57 height 35
type input "110"
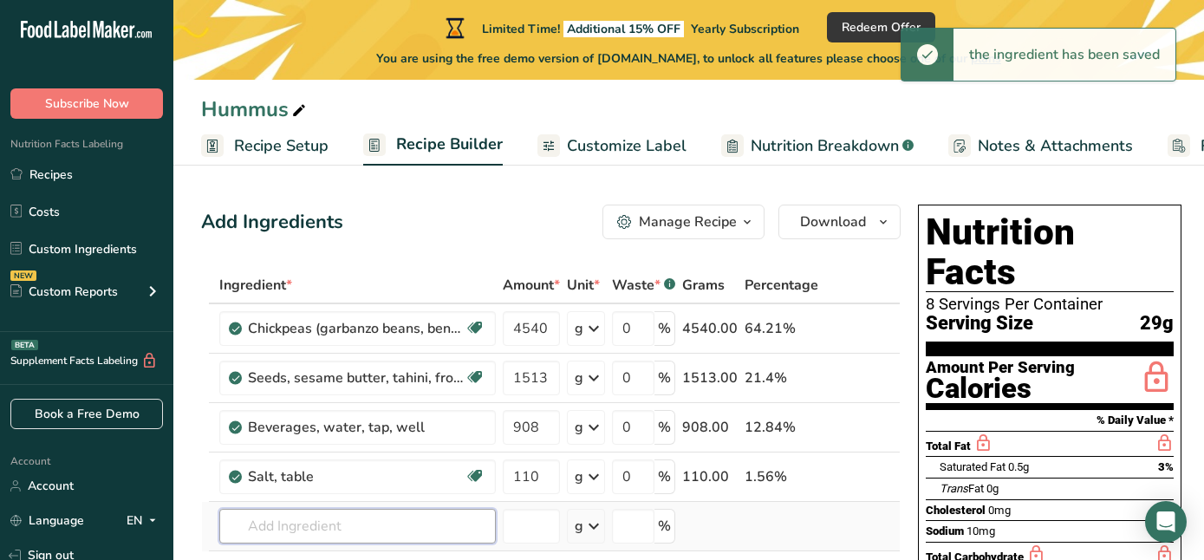
click at [266, 533] on div "Ingredient * Amount * Unit * Waste * .a-a{fill:#347362;}.b-a{fill:#fff;} Grams …" at bounding box center [550, 463] width 699 height 393
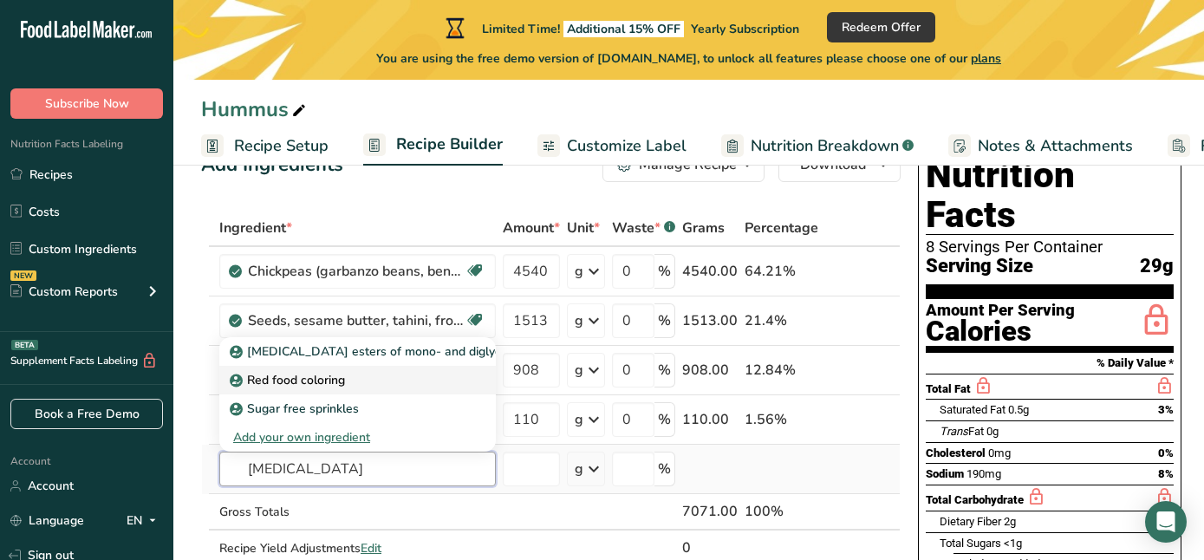
scroll to position [77, 0]
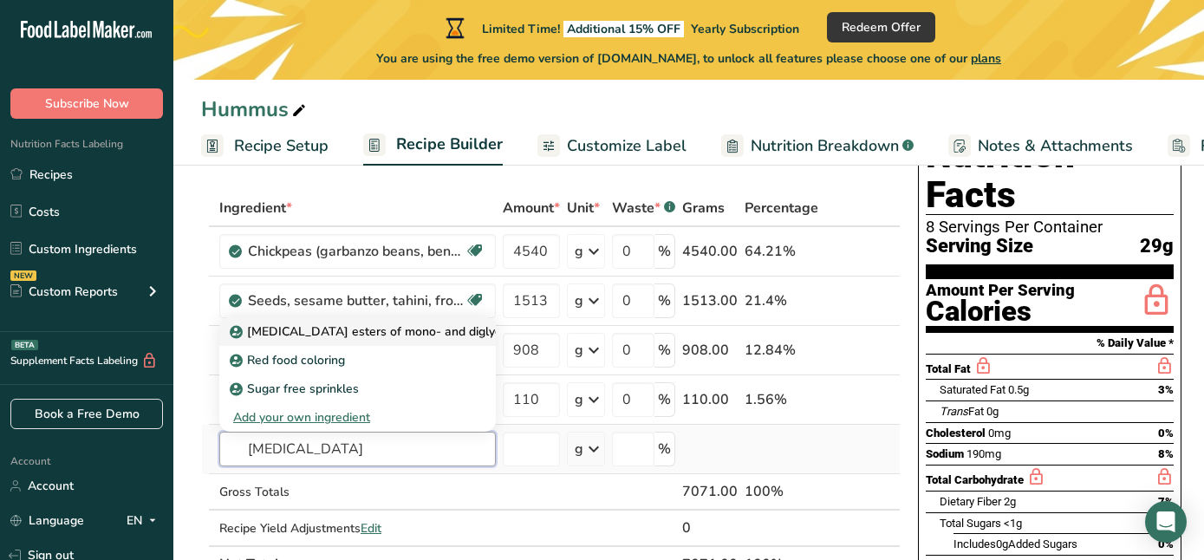
type input "citric acid"
click at [282, 333] on p "Citric acid esters of mono- and diglycerides of fatty acids (E472c)" at bounding box center [445, 331] width 424 height 18
type input "Citric acid esters of mono- and diglycerides of fatty acids (E472c)"
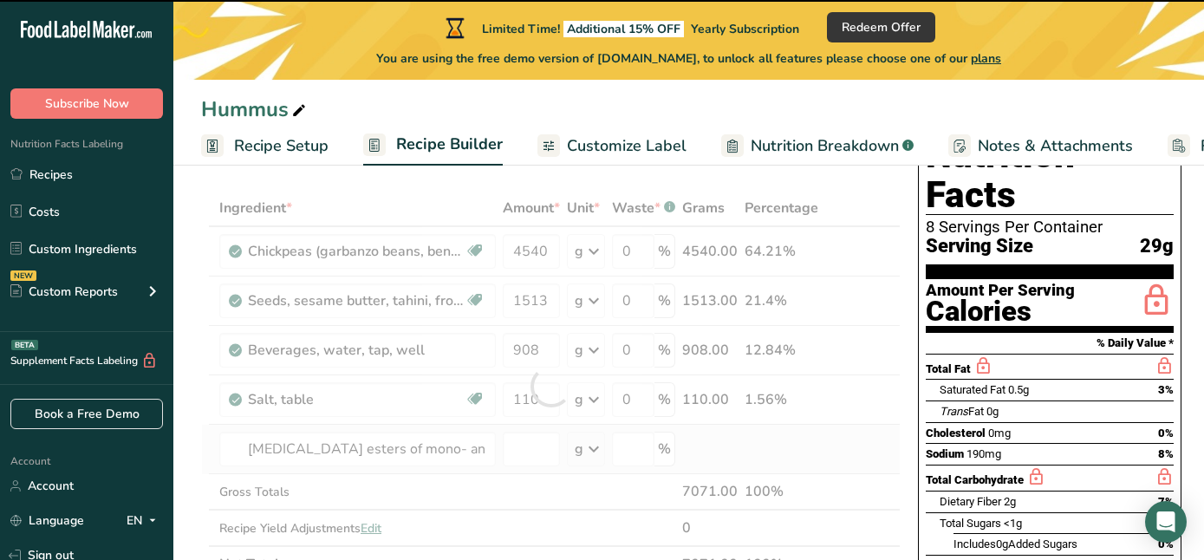
type input "0"
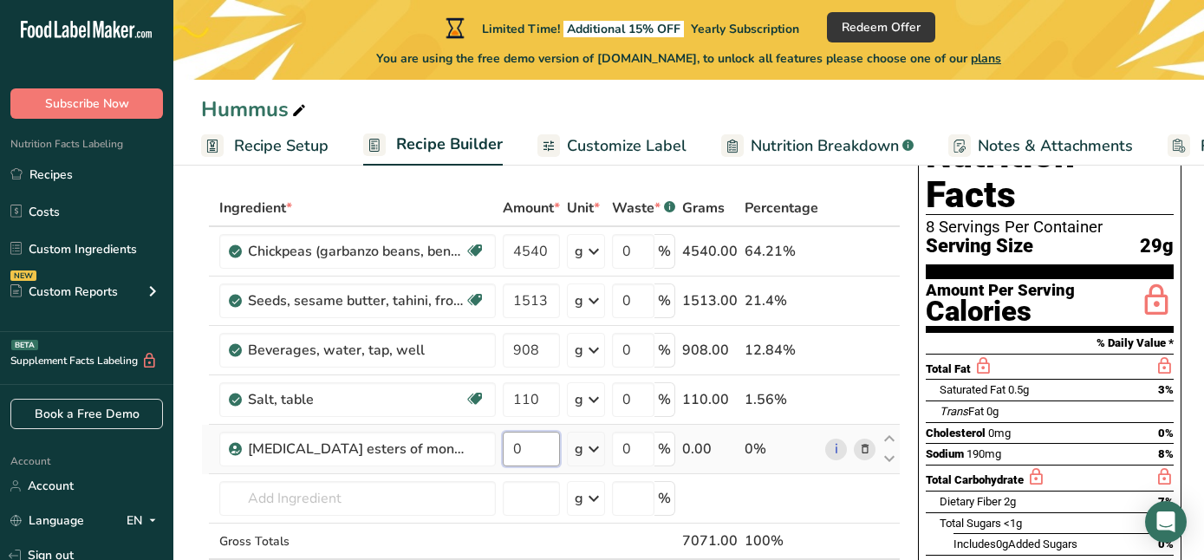
click at [525, 451] on input "0" at bounding box center [531, 449] width 57 height 35
type input "84"
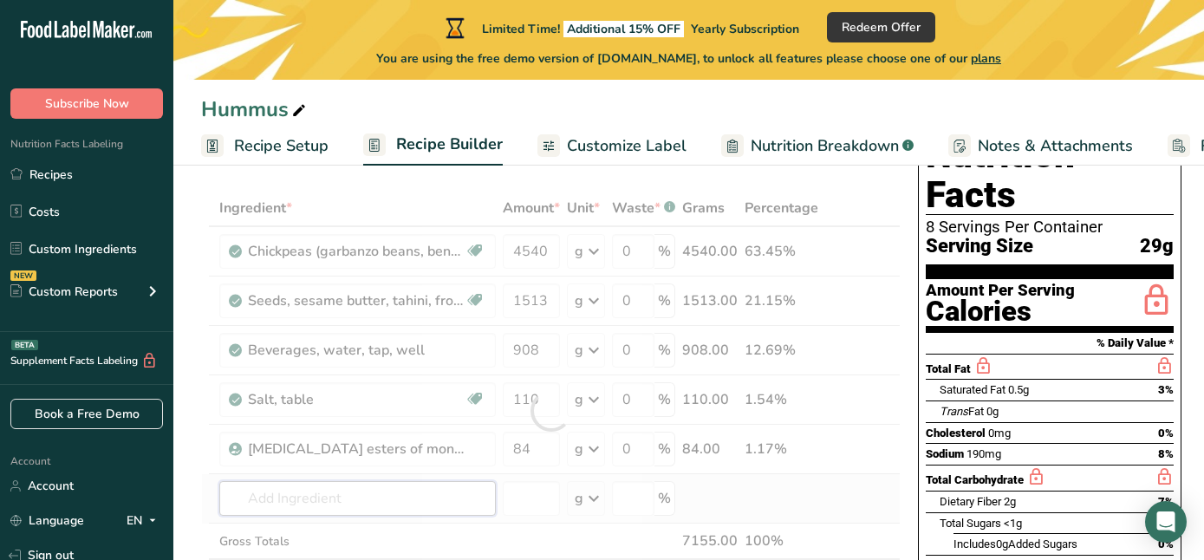
click at [326, 494] on div "Ingredient * Amount * Unit * Waste * .a-a{fill:#347362;}.b-a{fill:#fff;} Grams …" at bounding box center [550, 411] width 699 height 442
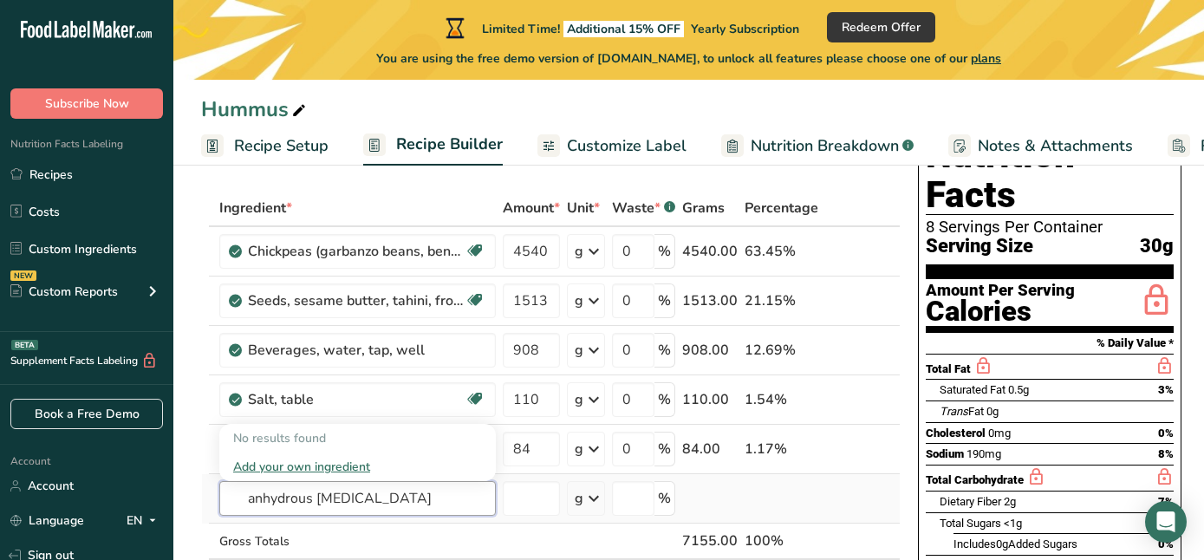
click at [292, 502] on input "anhydrous citric acid" at bounding box center [357, 498] width 276 height 35
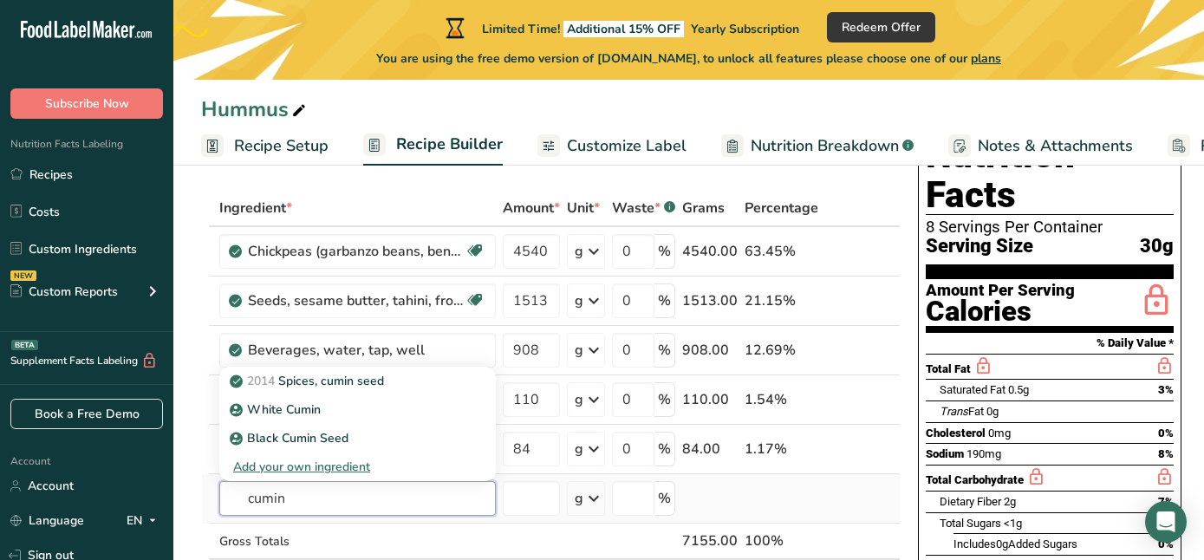
click at [298, 495] on input "cumin" at bounding box center [357, 498] width 276 height 35
type input "cumin"
click at [306, 379] on p "2014 Spices, cumin seed" at bounding box center [308, 381] width 151 height 18
type input "Spices, cumin seed"
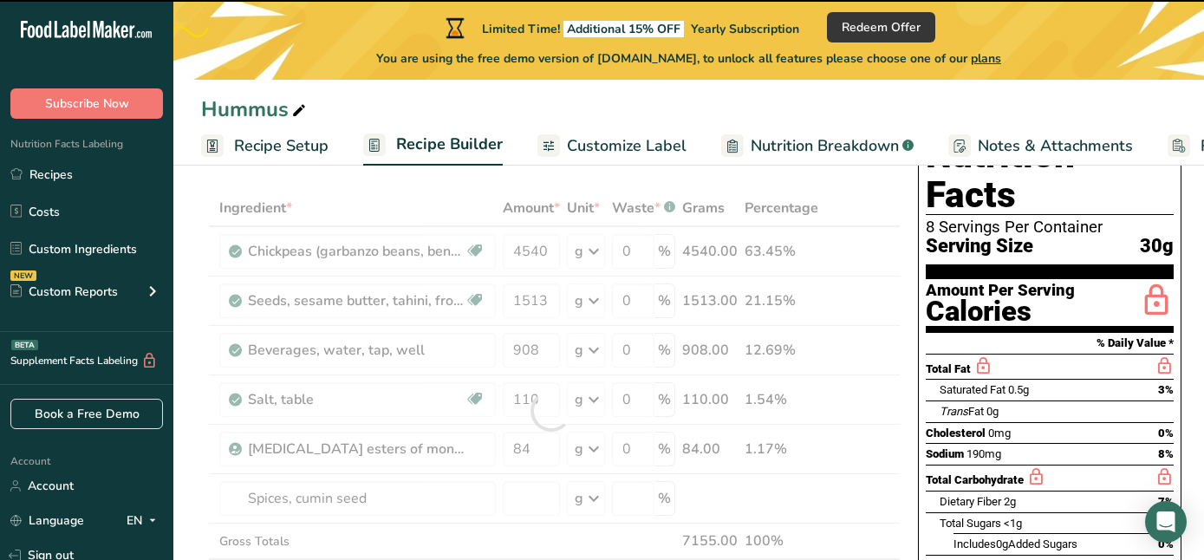
type input "0"
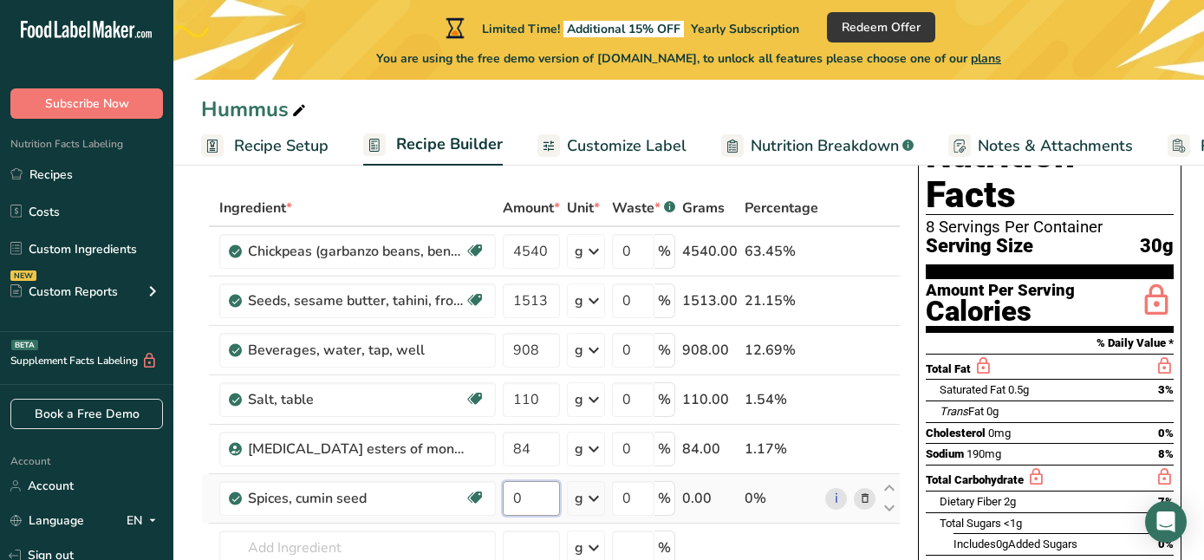
click at [523, 500] on input "0" at bounding box center [531, 498] width 57 height 35
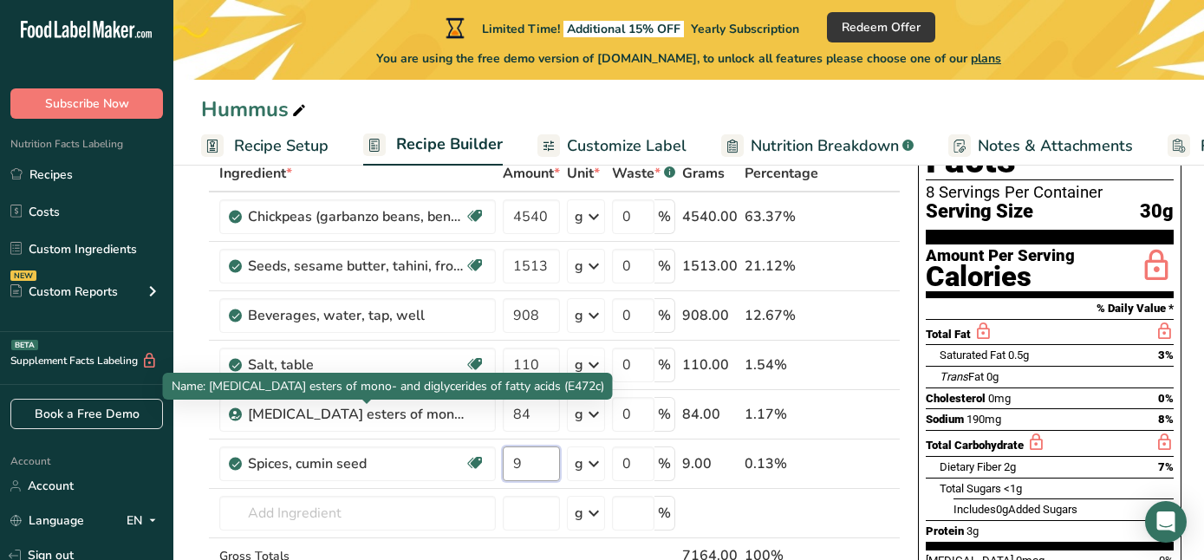
scroll to position [121, 0]
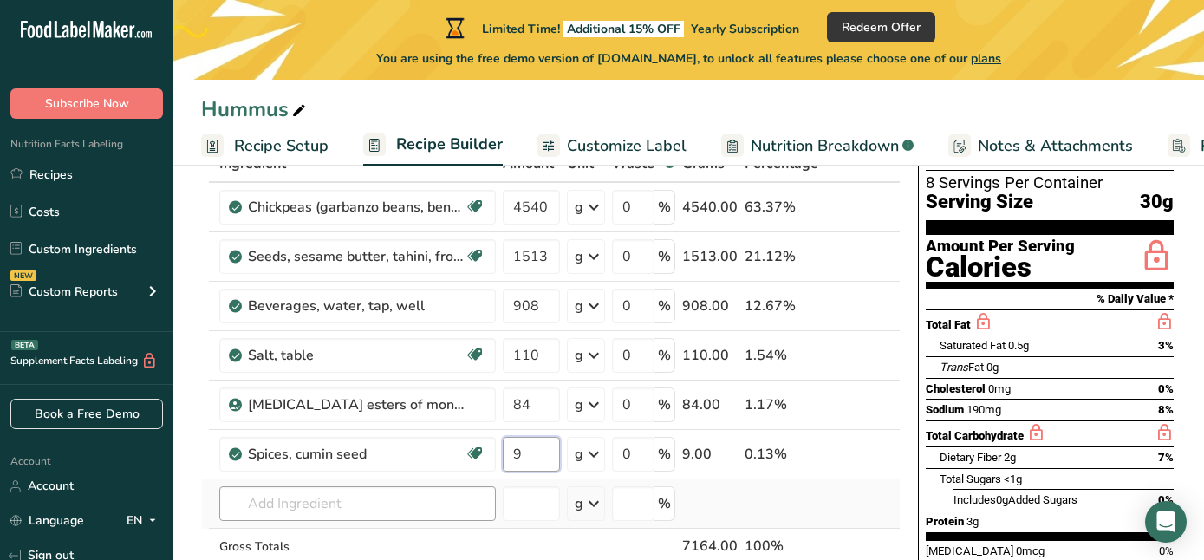
type input "9"
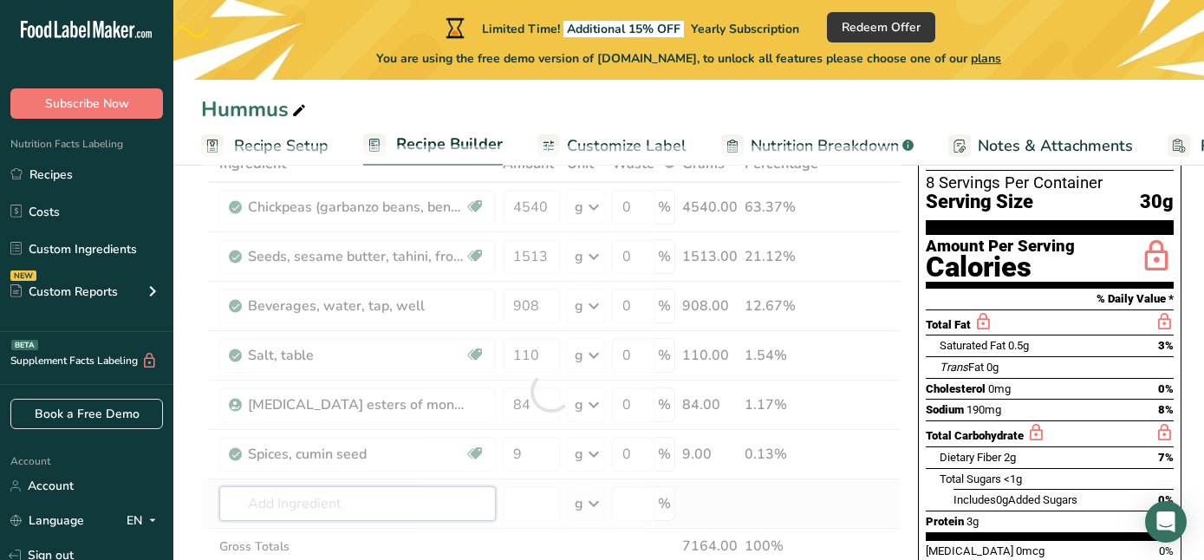
click at [261, 503] on div "Ingredient * Amount * Unit * Waste * .a-a{fill:#347362;}.b-a{fill:#fff;} Grams …" at bounding box center [550, 391] width 699 height 491
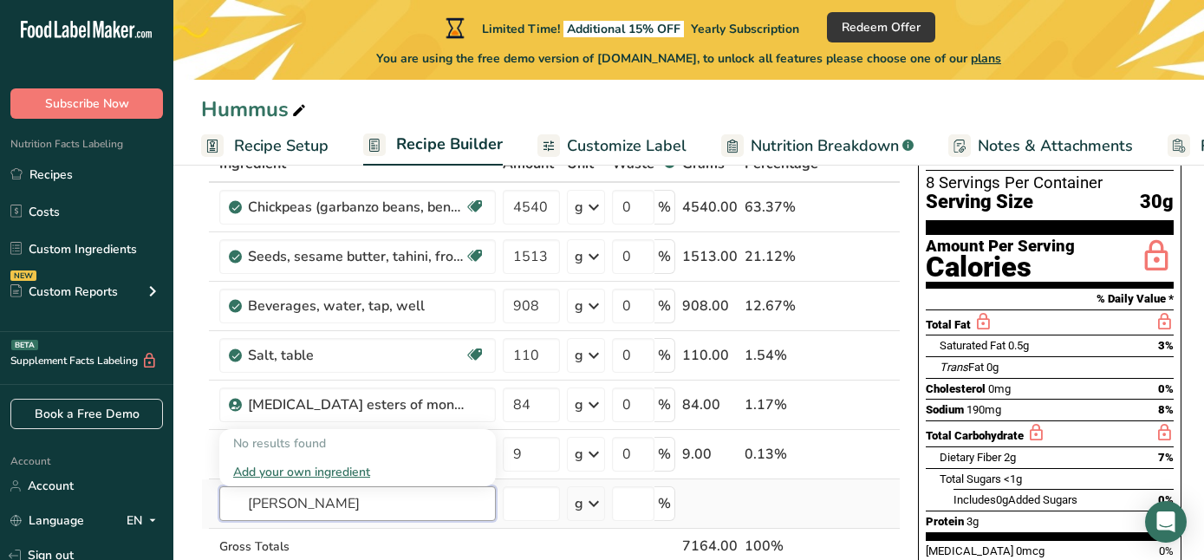
type input "rowan ber"
click at [285, 471] on div "Add your own ingredient" at bounding box center [357, 472] width 249 height 18
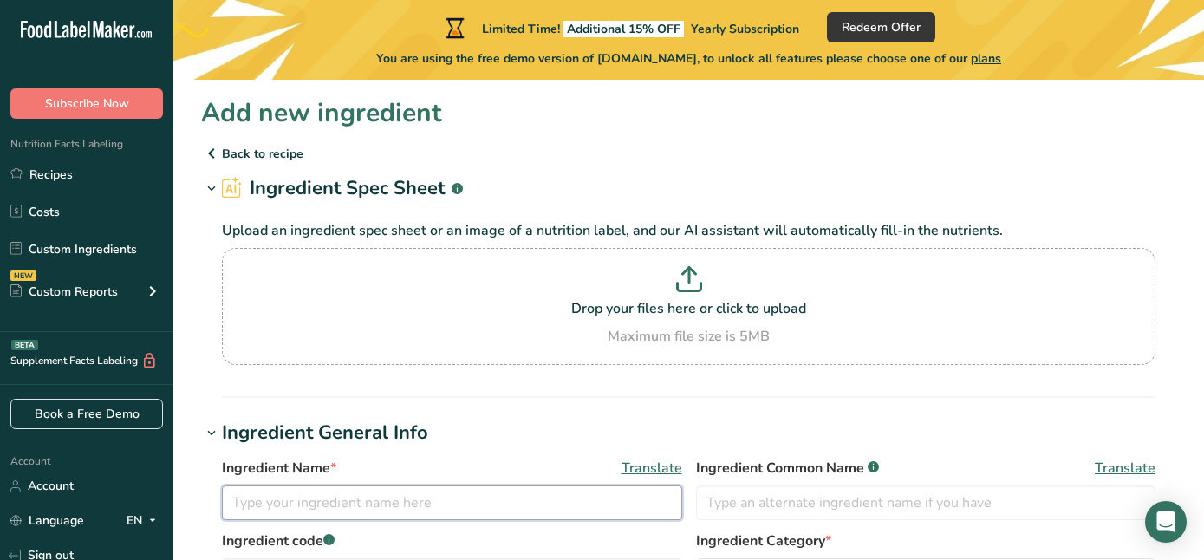
click at [332, 502] on input "text" at bounding box center [452, 502] width 460 height 35
type input "Rowanberry extract"
click at [252, 146] on p "Back to recipe" at bounding box center [688, 153] width 975 height 21
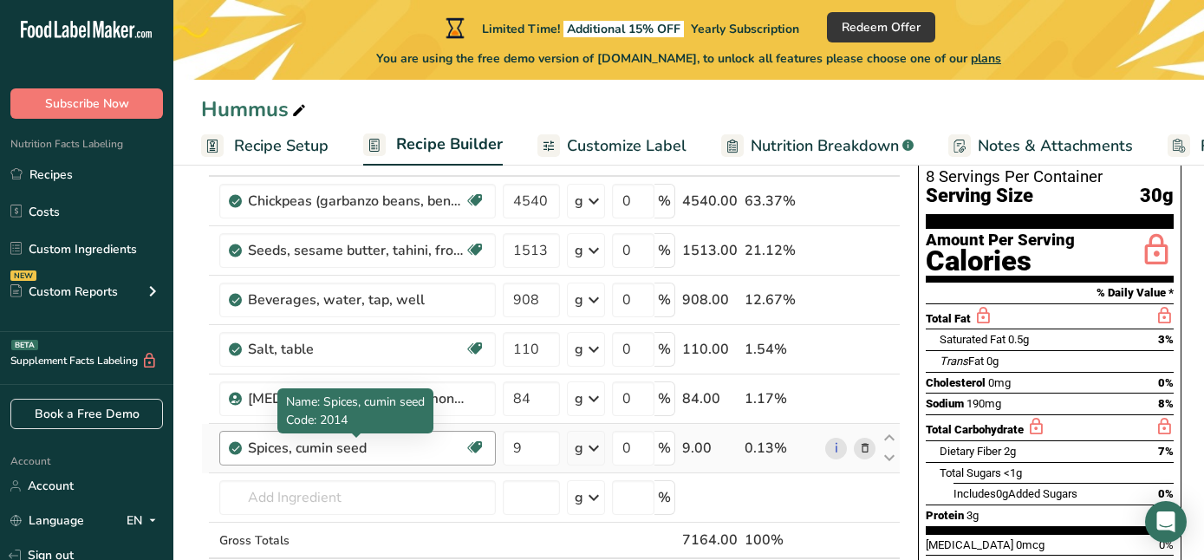
scroll to position [128, 0]
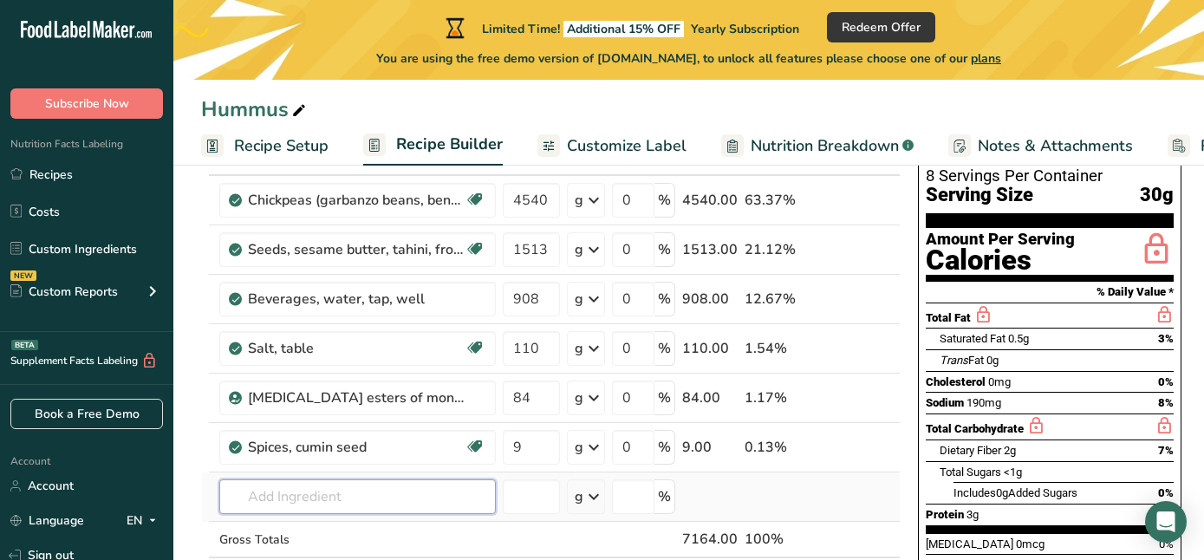
click at [282, 501] on input "text" at bounding box center [357, 496] width 276 height 35
type input "s"
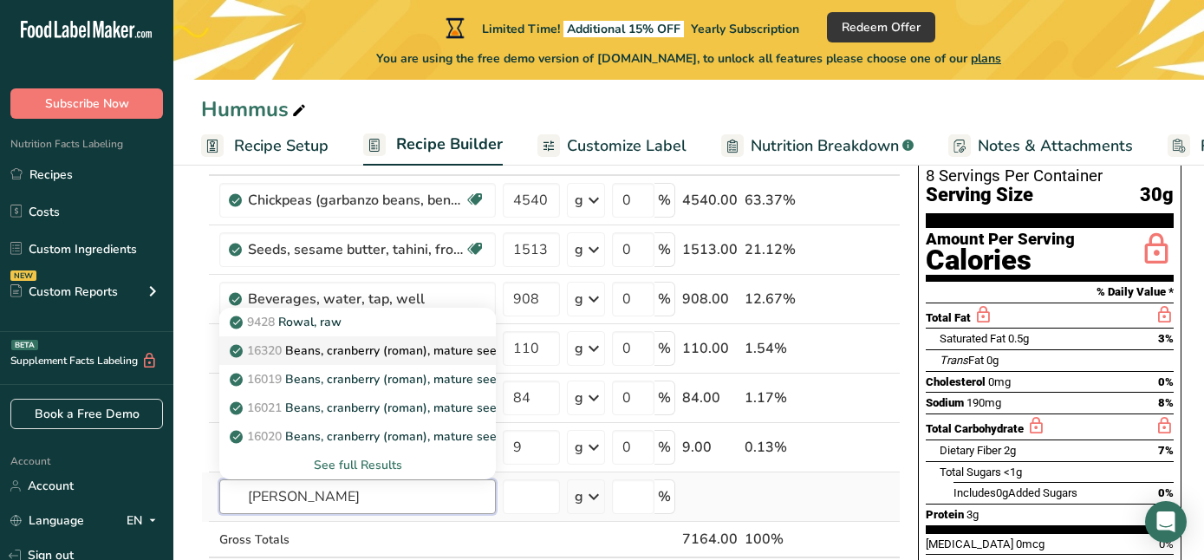
type input "rowan"
click at [361, 348] on p "16320 Beans, cranberry (roman), mature seeds, cooked, boiled, with salt" at bounding box center [441, 350] width 417 height 18
type input "Beans, cranberry (roman), mature seeds, cooked, boiled, with salt"
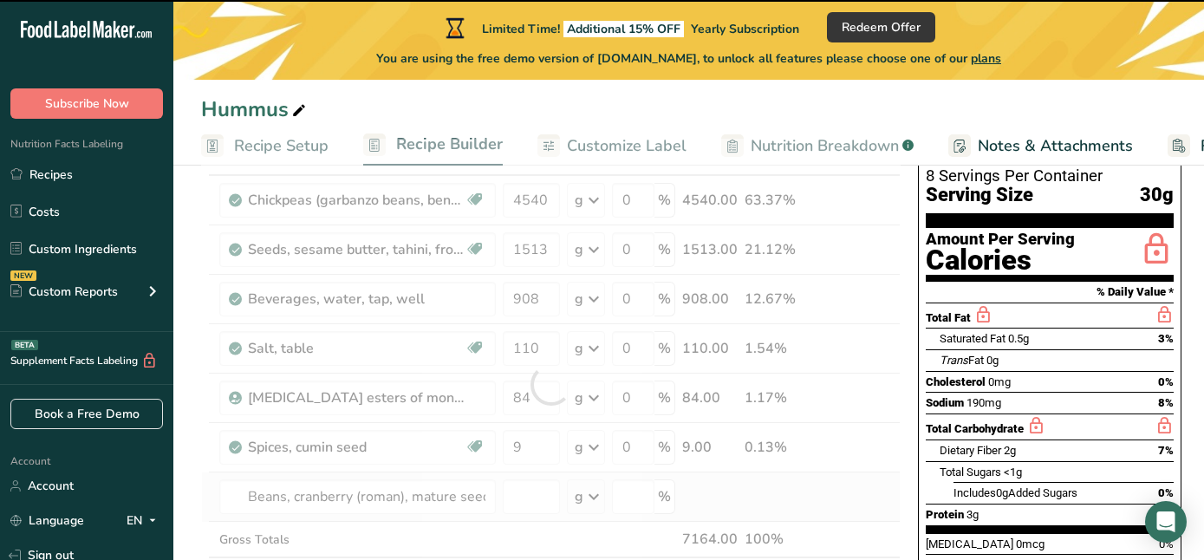
type input "0"
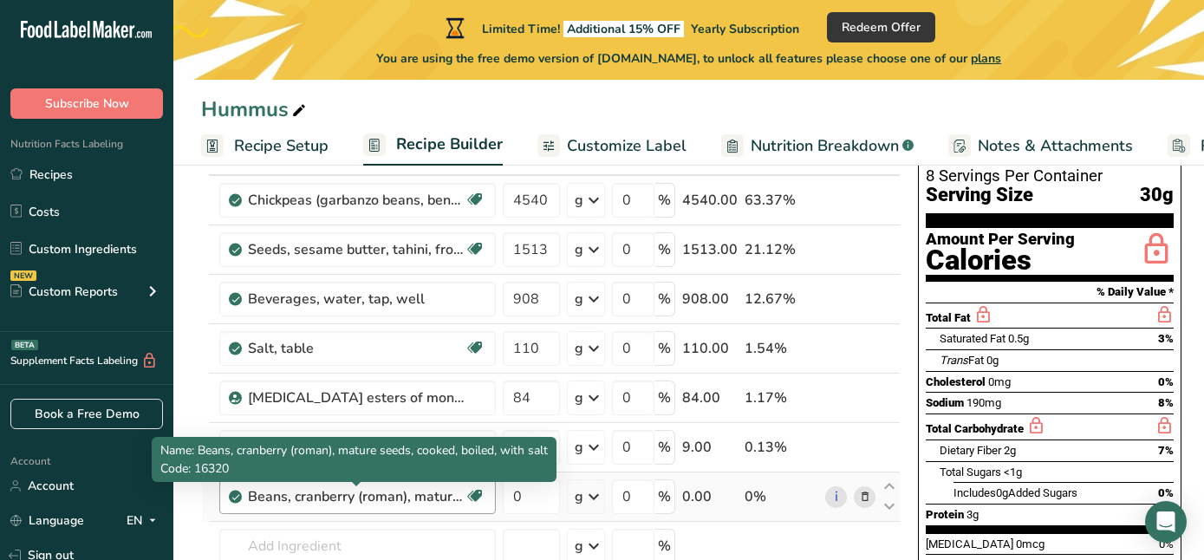
click at [317, 496] on div "Beans, cranberry (roman), mature seeds, cooked, boiled, with salt" at bounding box center [356, 496] width 217 height 21
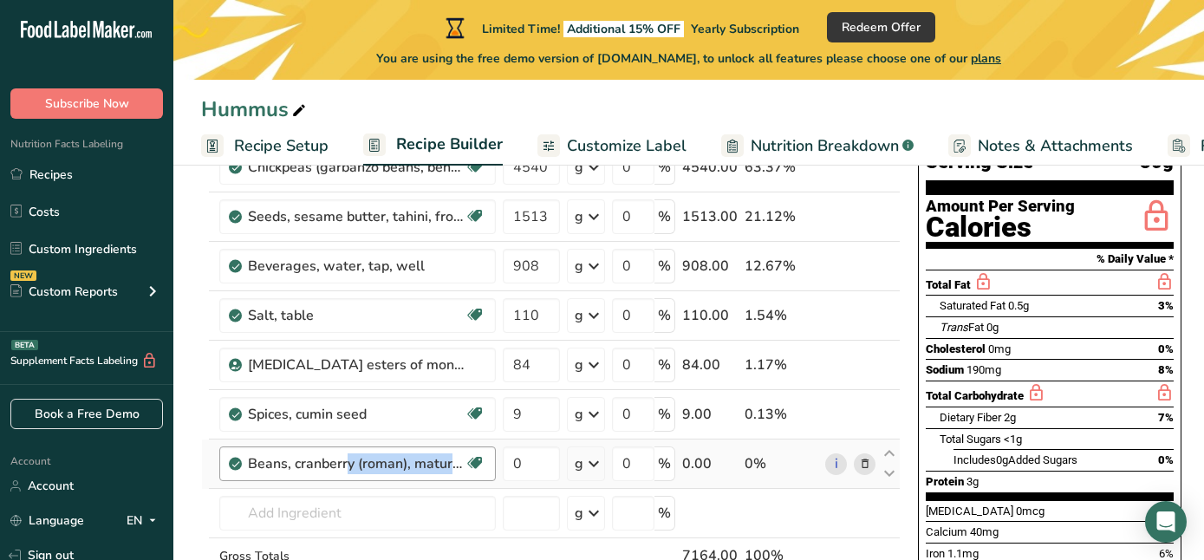
scroll to position [163, 0]
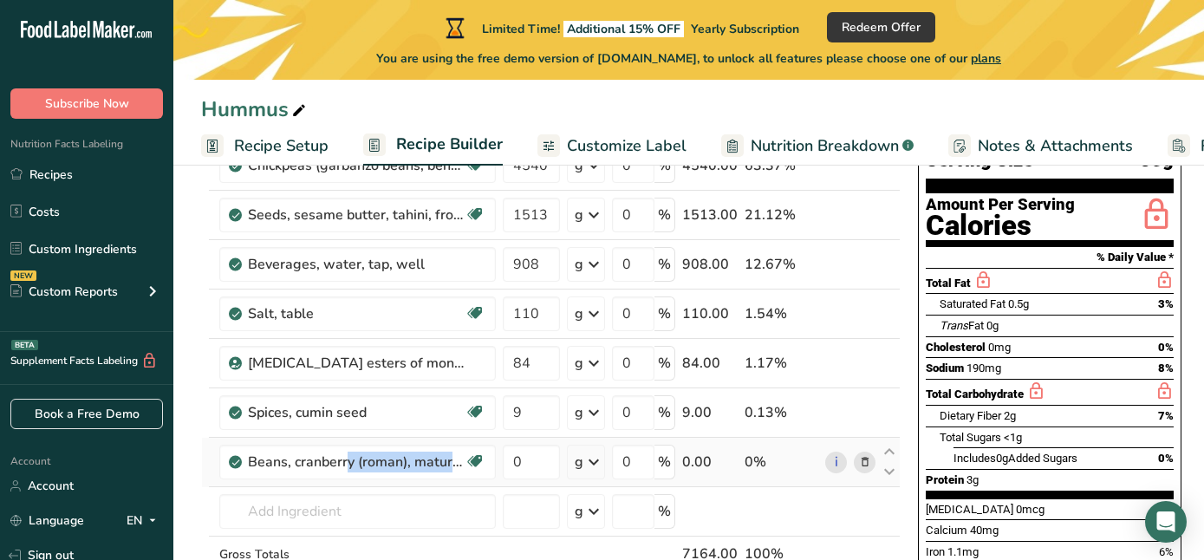
click at [862, 462] on icon at bounding box center [865, 462] width 12 height 18
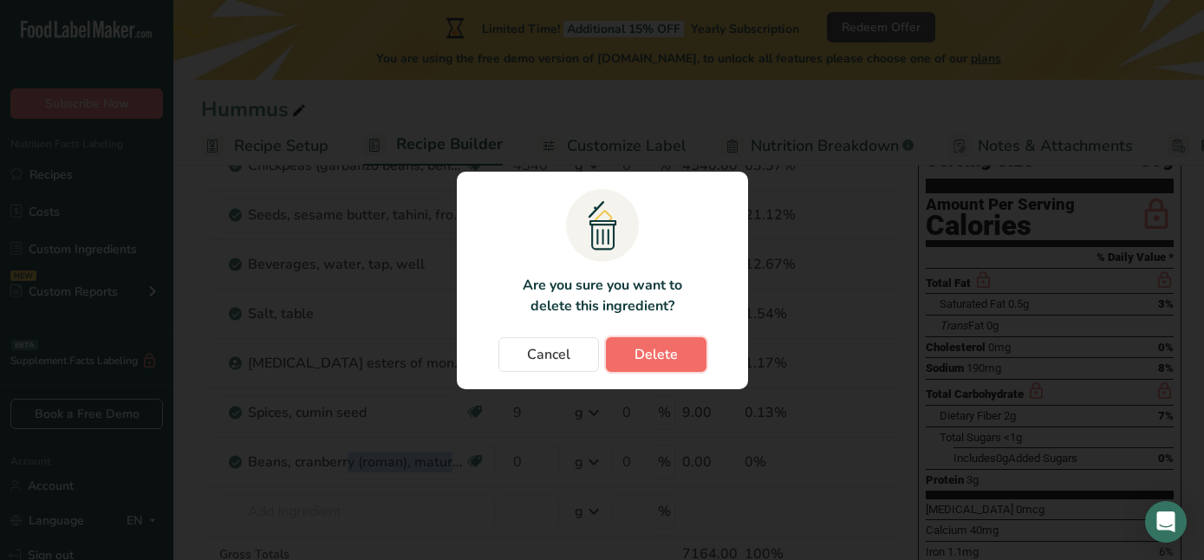
click at [649, 337] on button "Delete" at bounding box center [656, 354] width 101 height 35
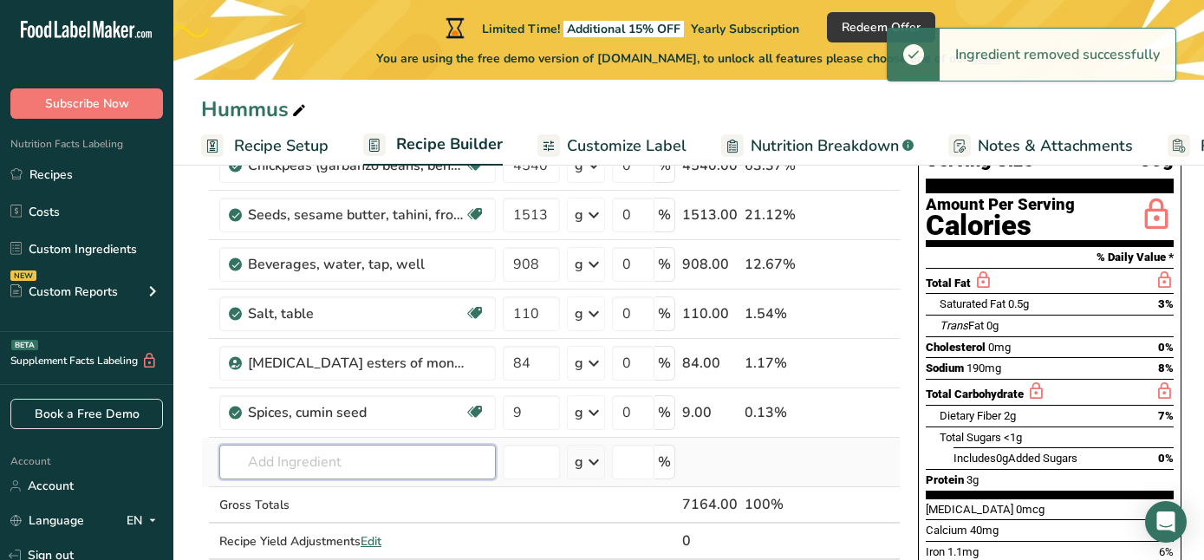
click at [271, 465] on input "text" at bounding box center [357, 462] width 276 height 35
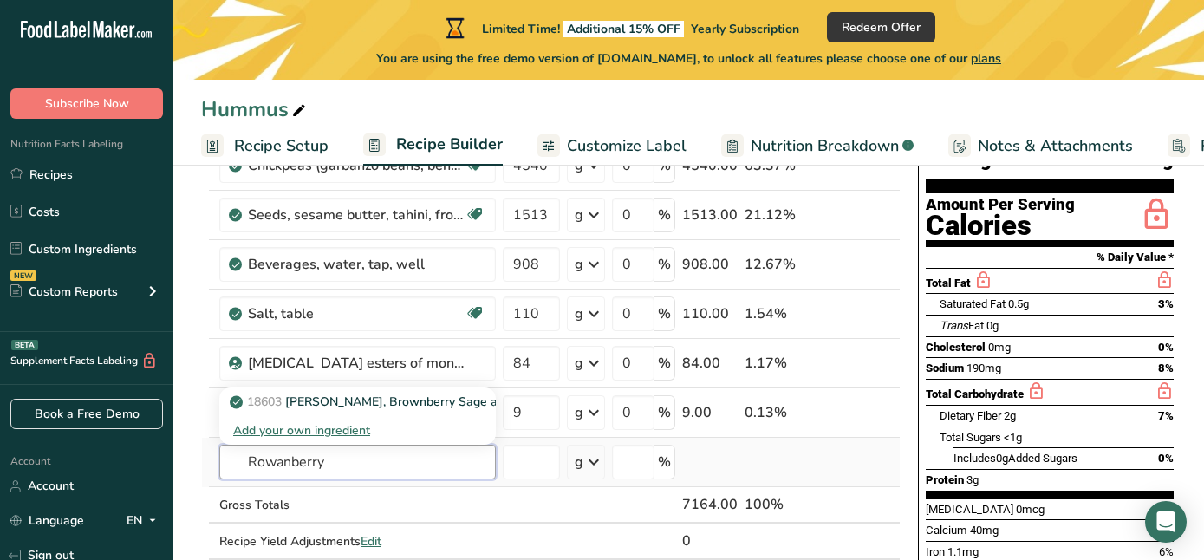
type input "Rowanberry"
click at [283, 430] on div "Add your own ingredient" at bounding box center [357, 430] width 249 height 18
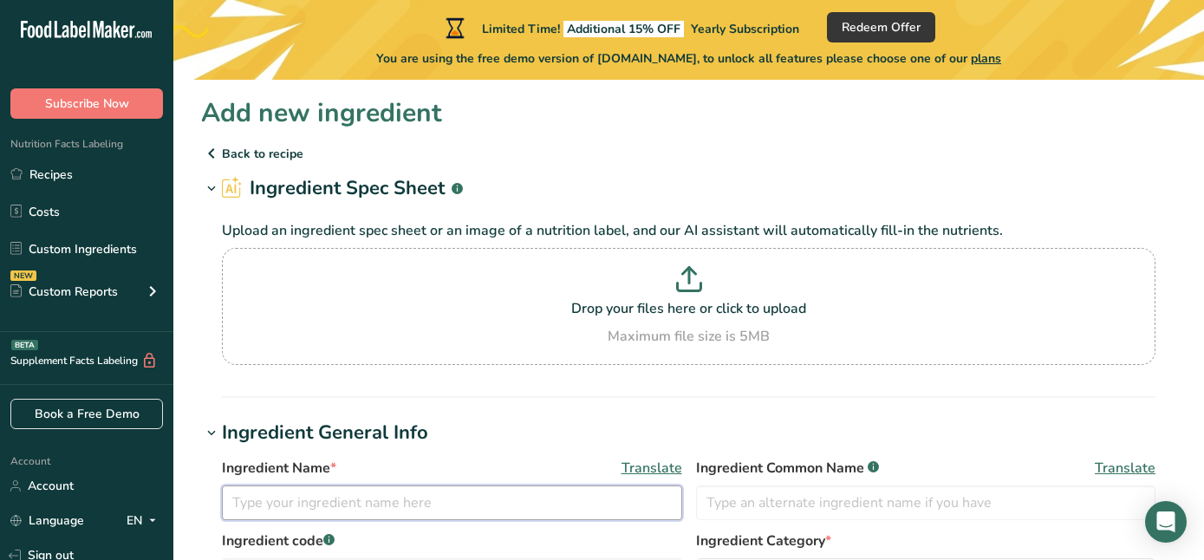
click at [285, 505] on input "text" at bounding box center [452, 502] width 460 height 35
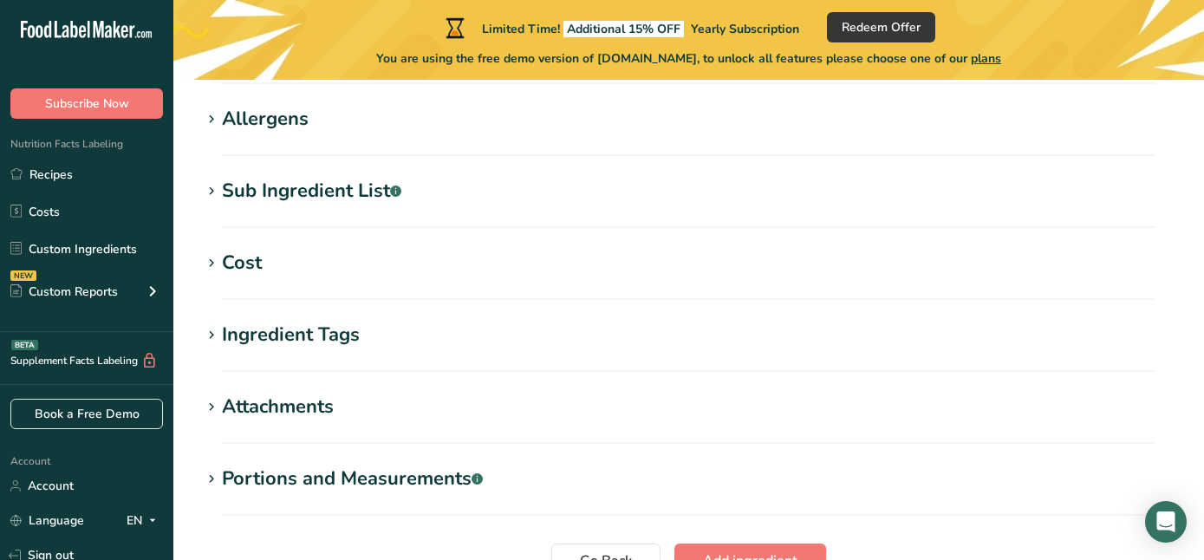
scroll to position [899, 0]
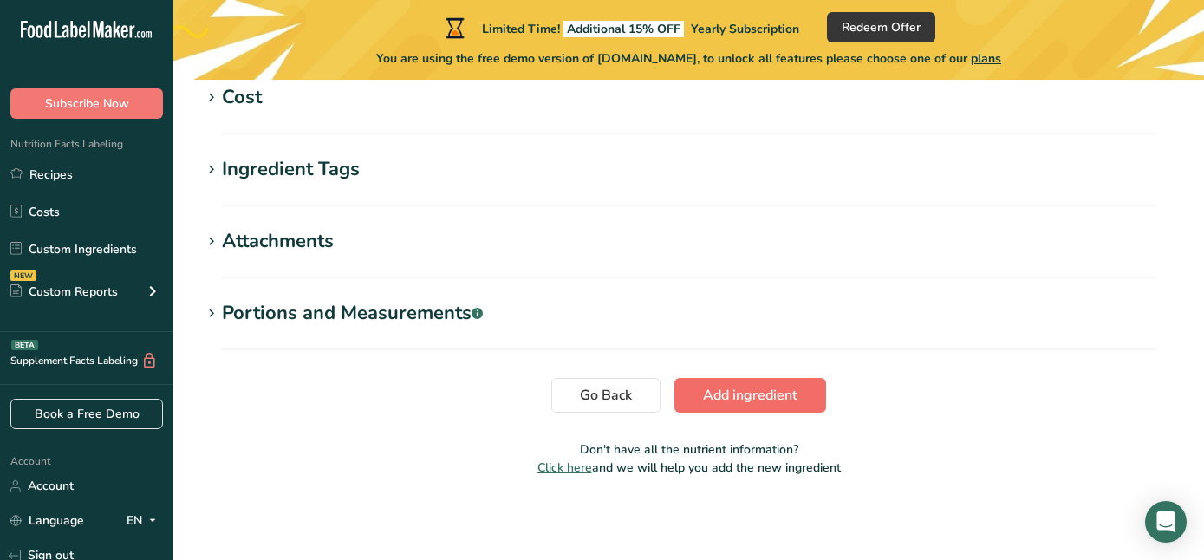
type input "Rowanberry extract"
click at [732, 392] on span "Add ingredient" at bounding box center [750, 395] width 94 height 21
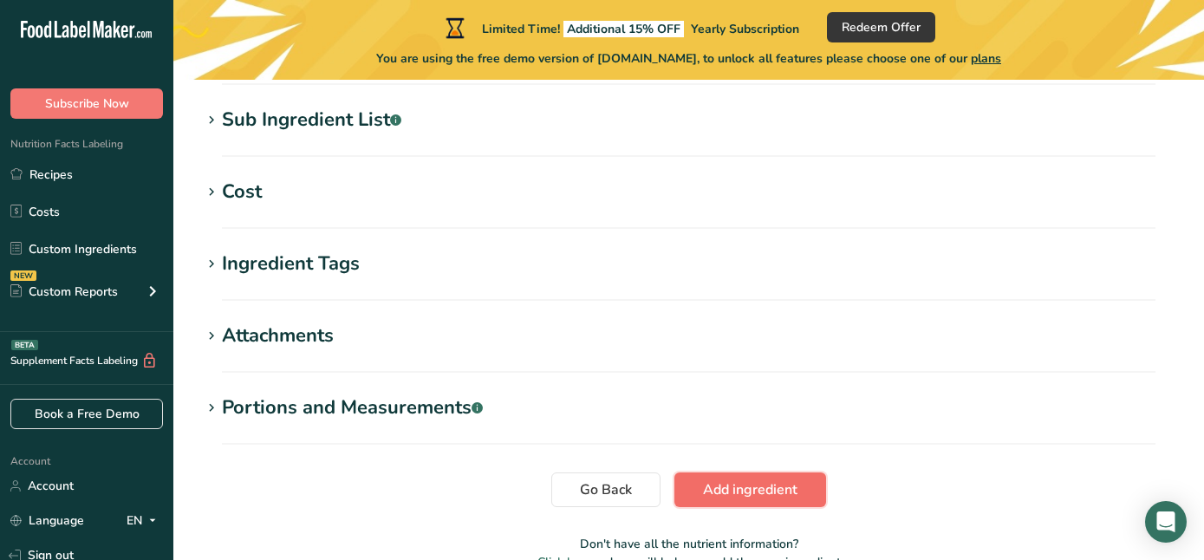
scroll to position [766, 0]
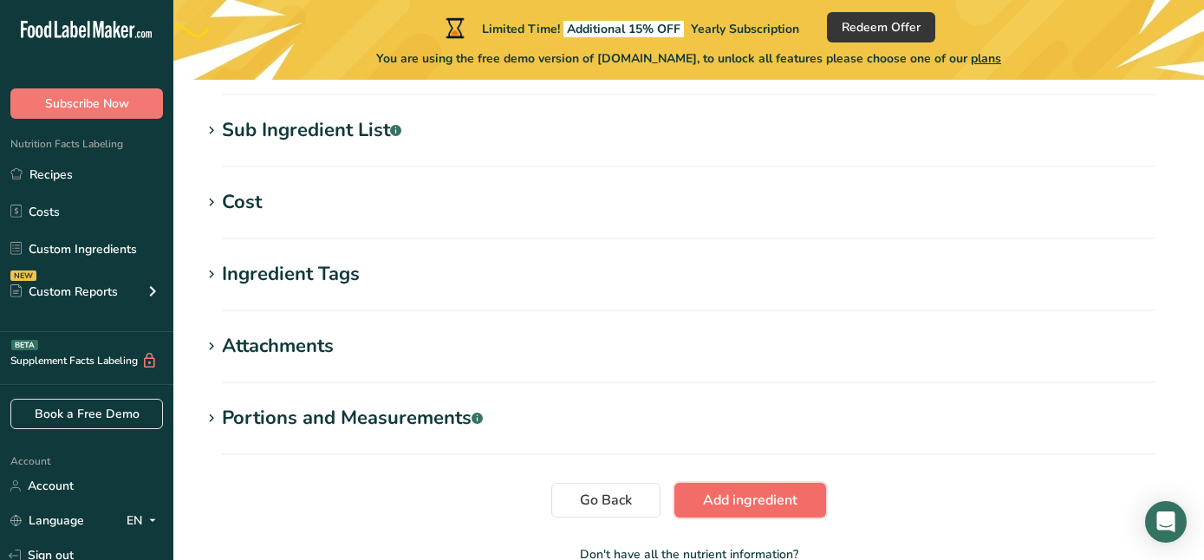
click at [735, 498] on span "Add ingredient" at bounding box center [750, 500] width 94 height 21
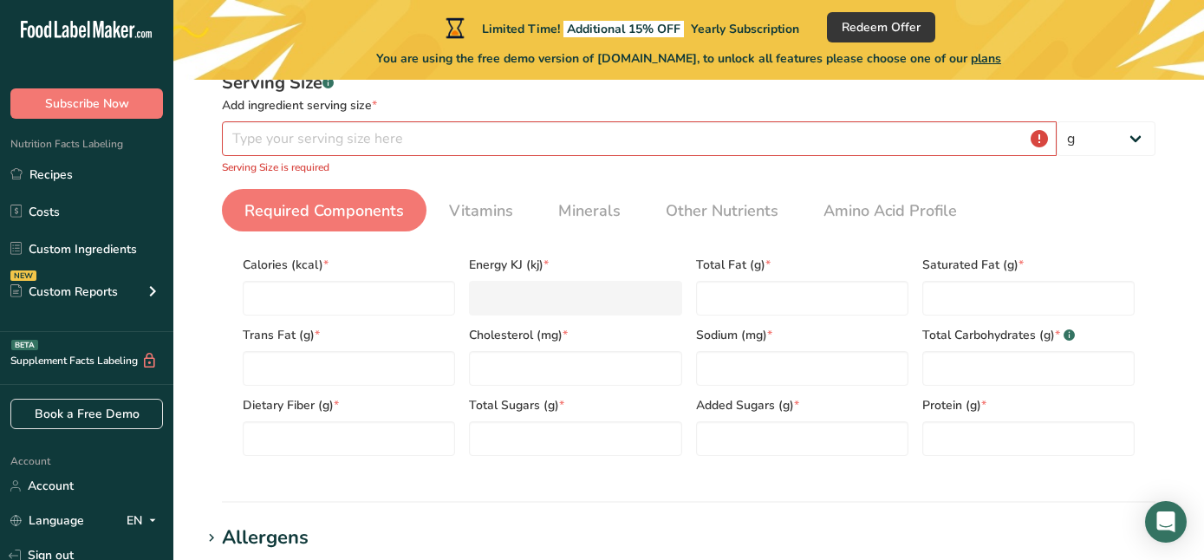
scroll to position [0, 0]
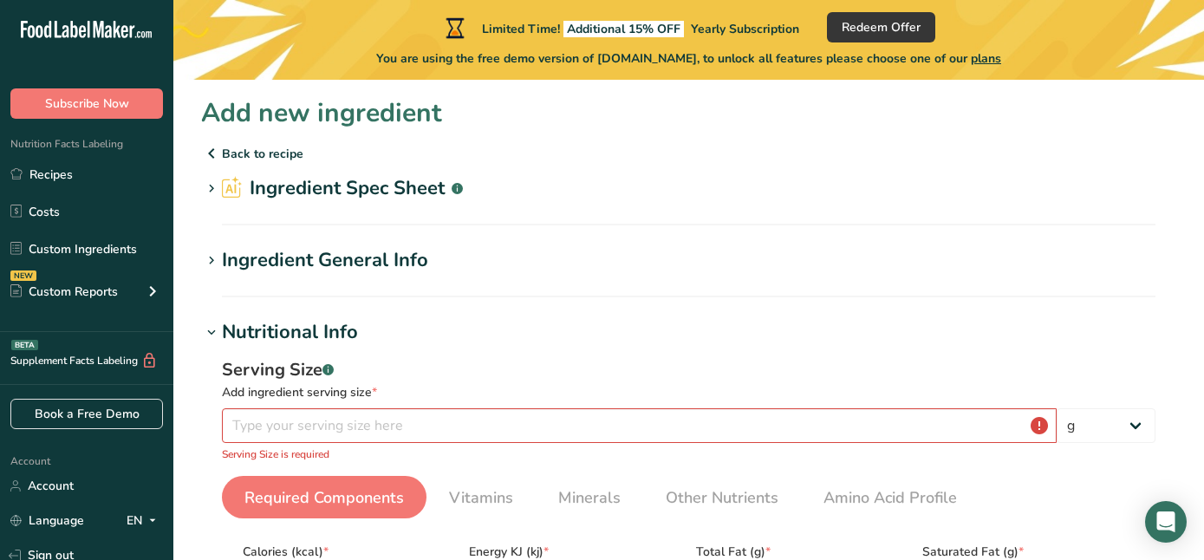
click at [246, 154] on p "Back to recipe" at bounding box center [688, 153] width 975 height 21
